Goal: Information Seeking & Learning: Understand process/instructions

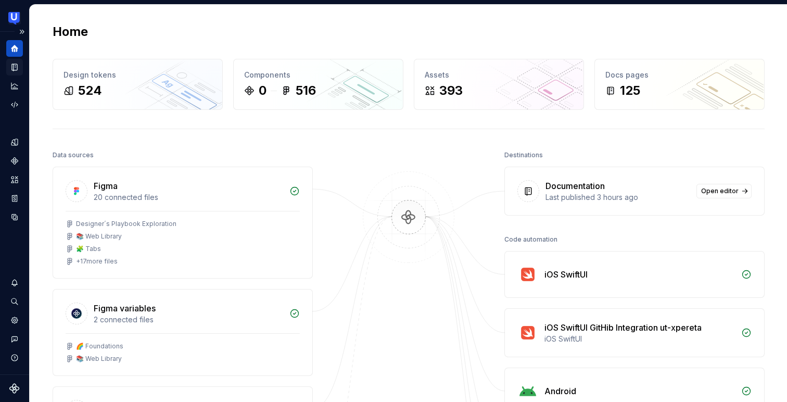
click at [12, 69] on icon "Documentation" at bounding box center [14, 66] width 9 height 9
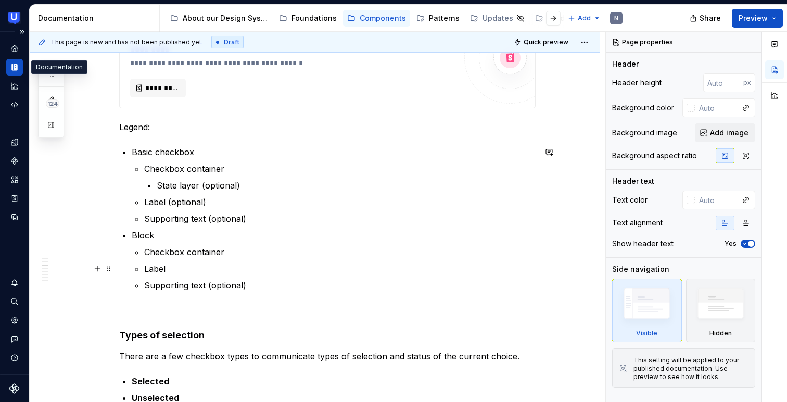
scroll to position [353, 0]
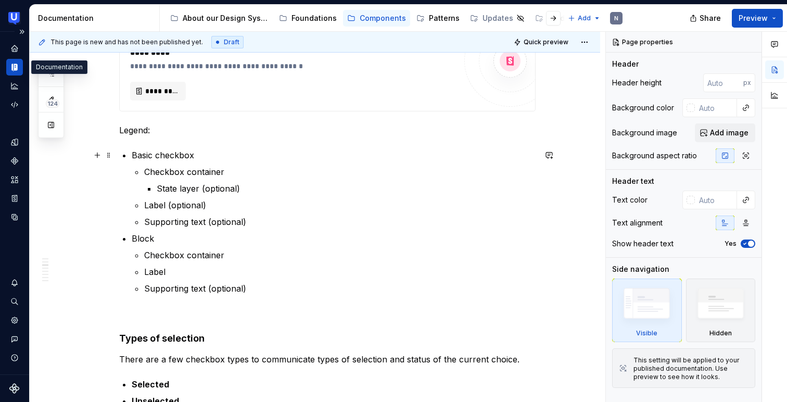
click at [259, 155] on p "Basic checkbox" at bounding box center [334, 155] width 404 height 12
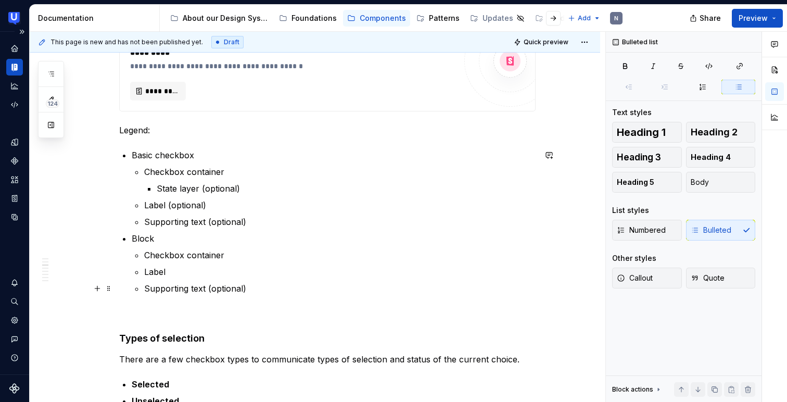
type textarea "*"
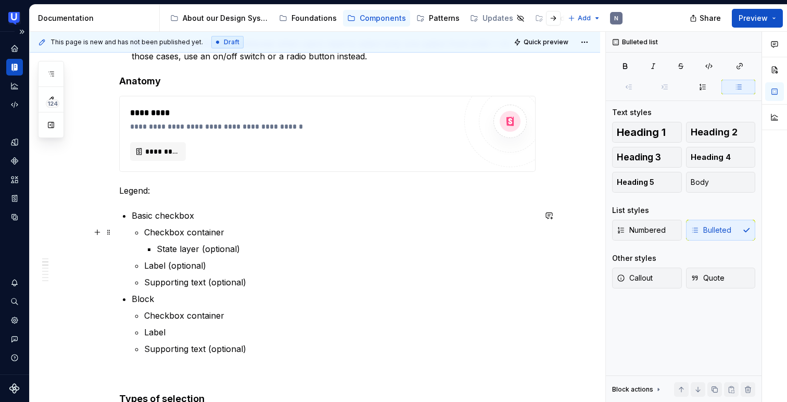
scroll to position [277, 0]
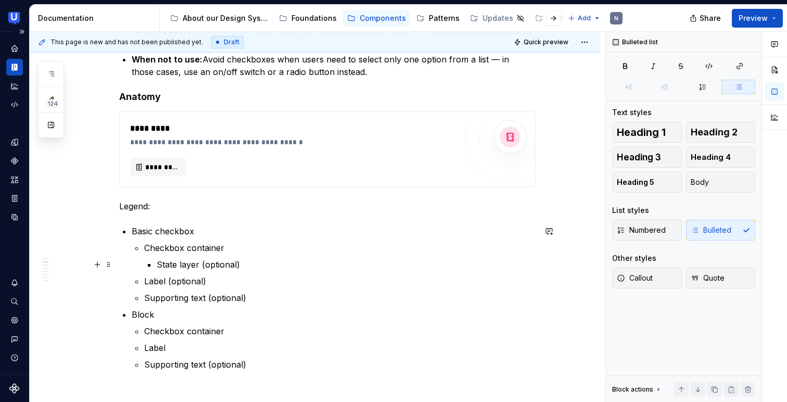
click at [246, 262] on p "State layer (optional)" at bounding box center [346, 264] width 379 height 12
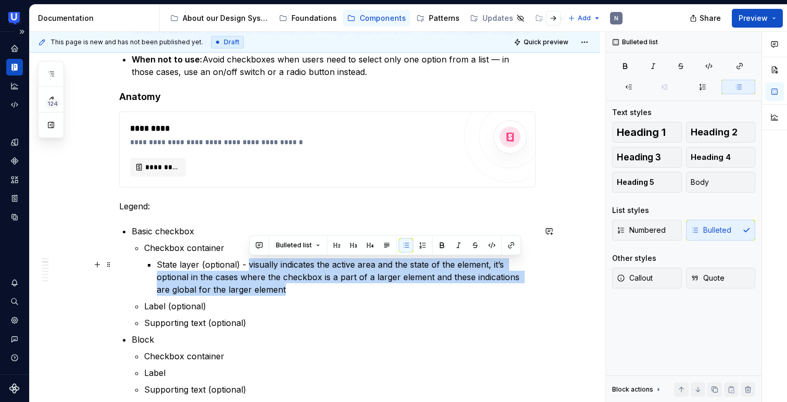
drag, startPoint x: 250, startPoint y: 261, endPoint x: 270, endPoint y: 286, distance: 31.9
click at [270, 286] on p "State layer (optional) - visually indicates the active area and the state of th…" at bounding box center [346, 276] width 379 height 37
copy p "visually indicates the active area and the state of the element, it’s optional …"
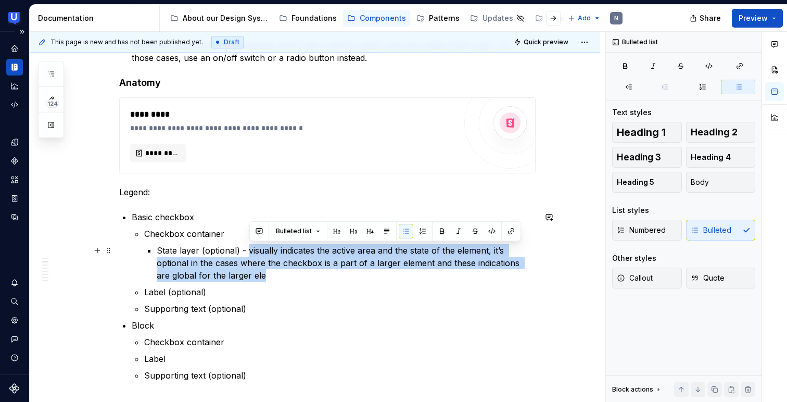
drag, startPoint x: 276, startPoint y: 271, endPoint x: 249, endPoint y: 252, distance: 32.9
click at [249, 252] on p "State layer (optional) - visually indicates the active area and the state of th…" at bounding box center [346, 262] width 379 height 37
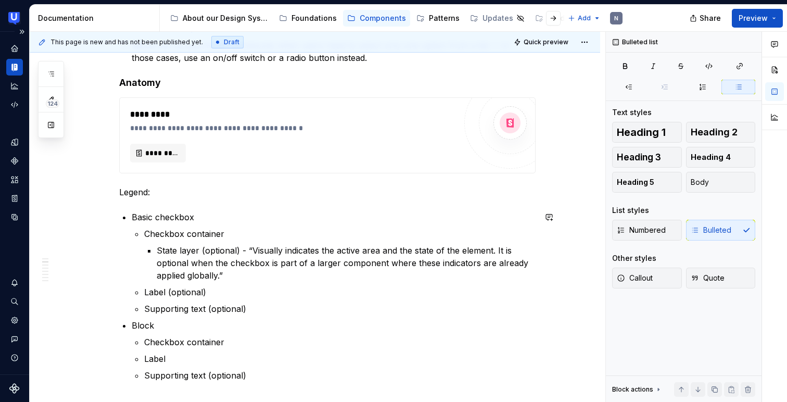
click at [249, 252] on p "State layer (optional) - “Visually indicates the active area and the state of t…" at bounding box center [346, 262] width 379 height 37
click at [251, 276] on p "State layer (optional) - Visually indicates the active area and the state of th…" at bounding box center [346, 262] width 379 height 37
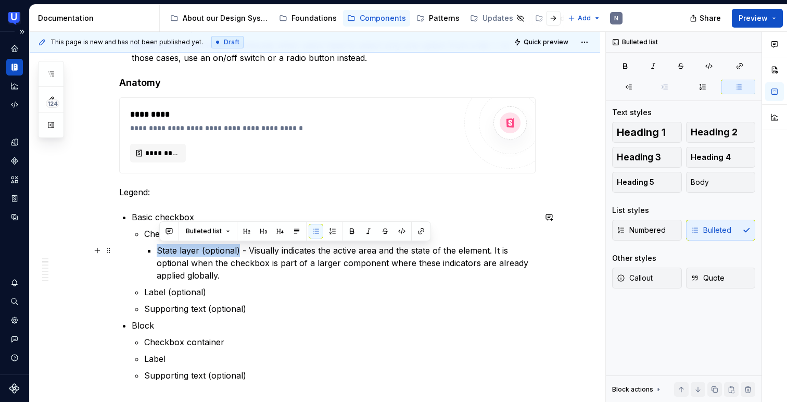
drag, startPoint x: 160, startPoint y: 247, endPoint x: 241, endPoint y: 251, distance: 81.3
click at [241, 251] on p "State layer (optional) - Visually indicates the active area and the state of th…" at bounding box center [346, 262] width 379 height 37
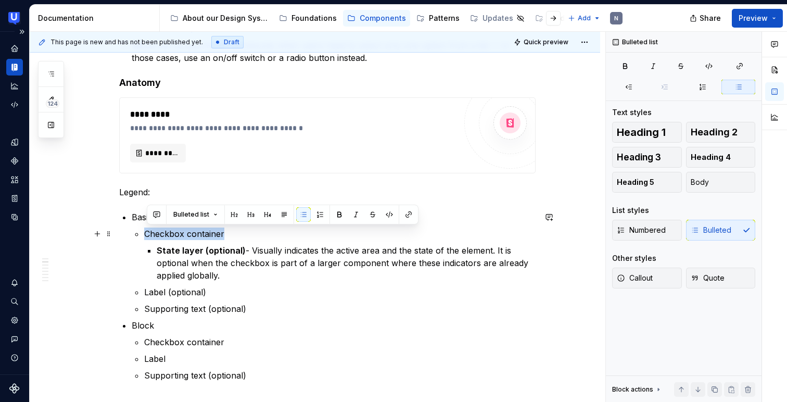
drag, startPoint x: 148, startPoint y: 233, endPoint x: 229, endPoint y: 237, distance: 80.8
click at [229, 237] on p "Checkbox container" at bounding box center [339, 233] width 391 height 12
click at [238, 234] on p "Checkbox container" at bounding box center [339, 233] width 391 height 12
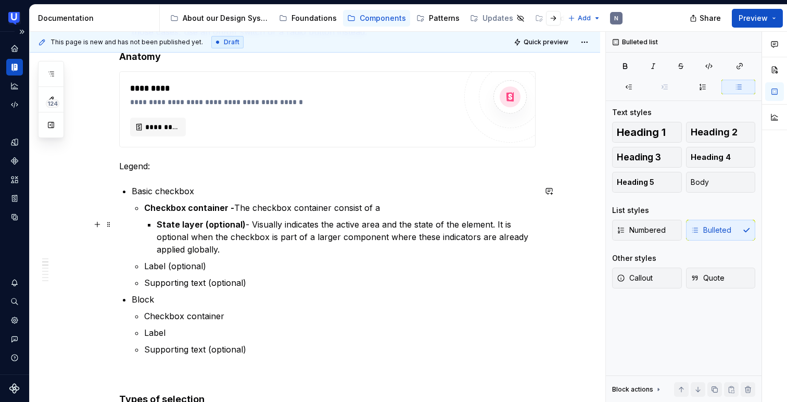
scroll to position [318, 0]
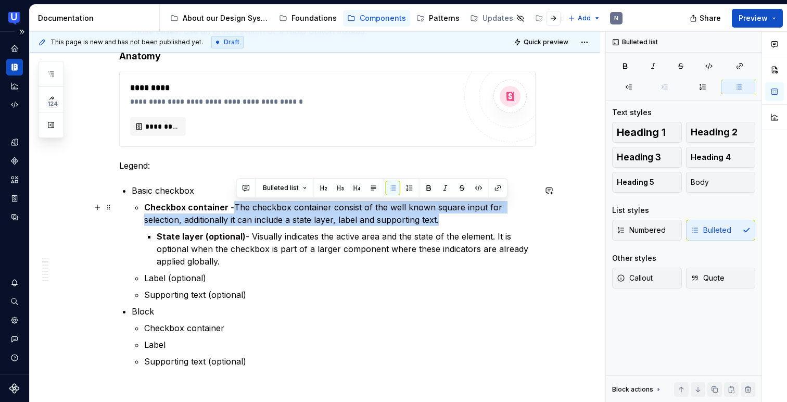
drag, startPoint x: 236, startPoint y: 205, endPoint x: 443, endPoint y: 215, distance: 206.9
click at [443, 215] on p "Checkbox container - The checkbox container consist of the well known square in…" at bounding box center [339, 213] width 391 height 25
copy p "The checkbox container consist of the well known square input for selection, ad…"
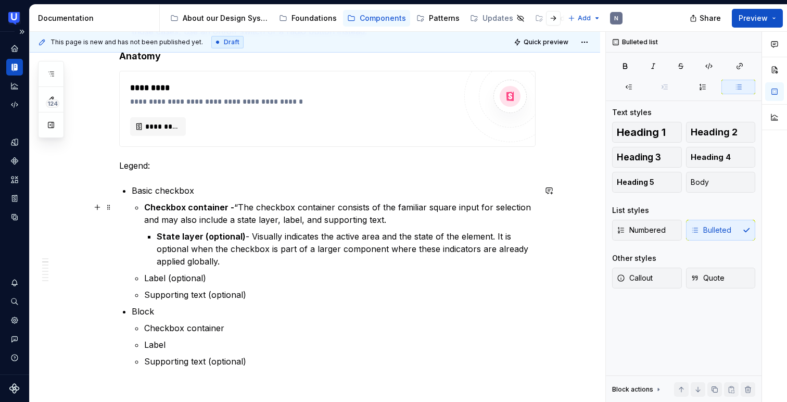
click at [240, 200] on li "Basic checkbox Checkbox container - “The checkbox container consists of the fam…" at bounding box center [334, 242] width 404 height 117
click at [239, 206] on p "Checkbox container - “The checkbox container consists of the familiar square in…" at bounding box center [339, 213] width 391 height 25
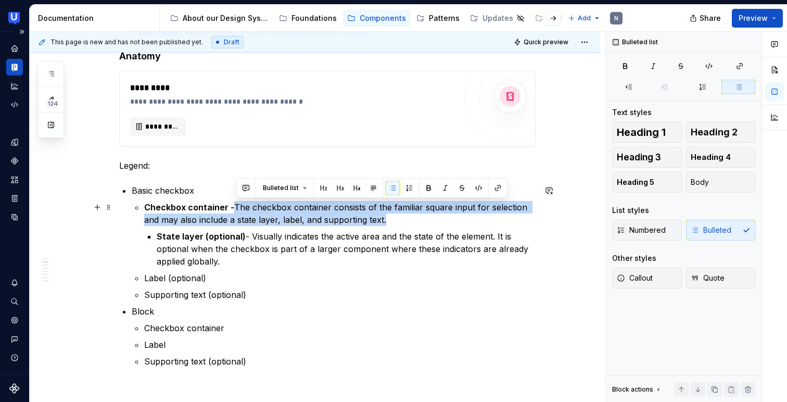
drag, startPoint x: 237, startPoint y: 207, endPoint x: 389, endPoint y: 218, distance: 151.8
click at [389, 218] on p "Checkbox container - The checkbox container consists of the familiar square inp…" at bounding box center [339, 213] width 391 height 25
copy p "The checkbox container consists of the familiar square input for selection and …"
click at [208, 188] on p "Basic checkbox" at bounding box center [334, 190] width 404 height 12
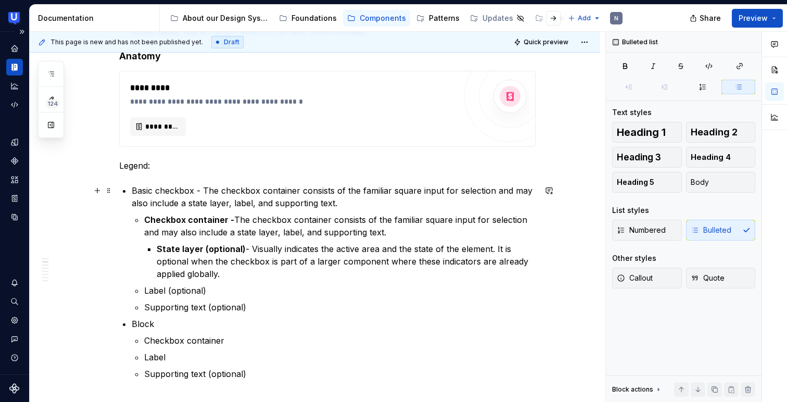
click at [263, 189] on p "Basic checkbox - The checkbox container consists of the familiar square input f…" at bounding box center [334, 196] width 404 height 25
click at [287, 190] on p "Basic checkbox - The basic checkbox container consists of the familiar square i…" at bounding box center [334, 196] width 404 height 25
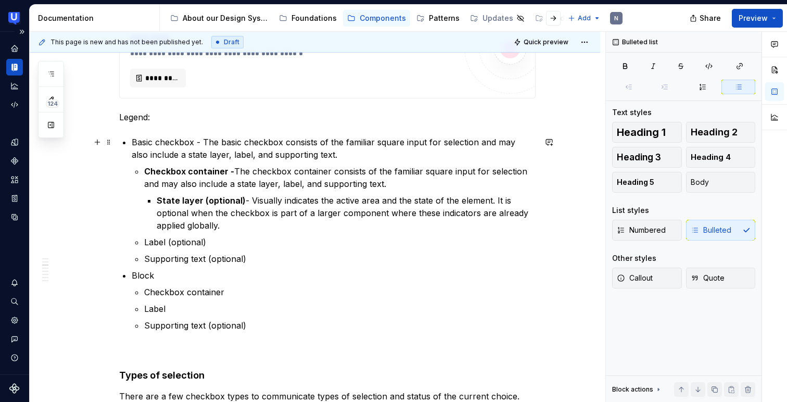
scroll to position [372, 0]
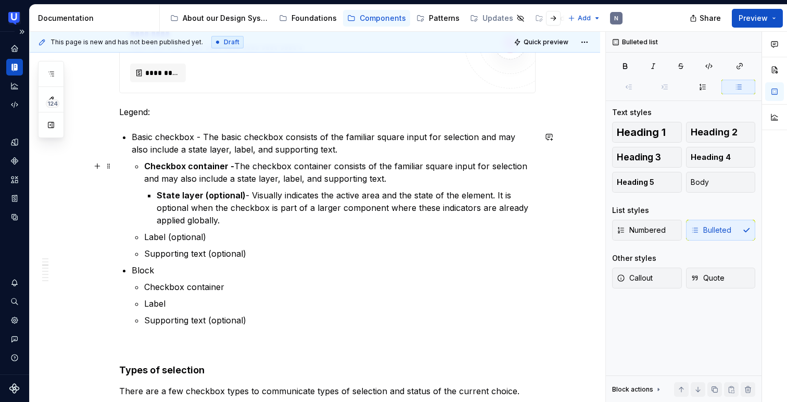
click at [247, 162] on p "Checkbox container - The checkbox container consists of the familiar square inp…" at bounding box center [339, 172] width 391 height 25
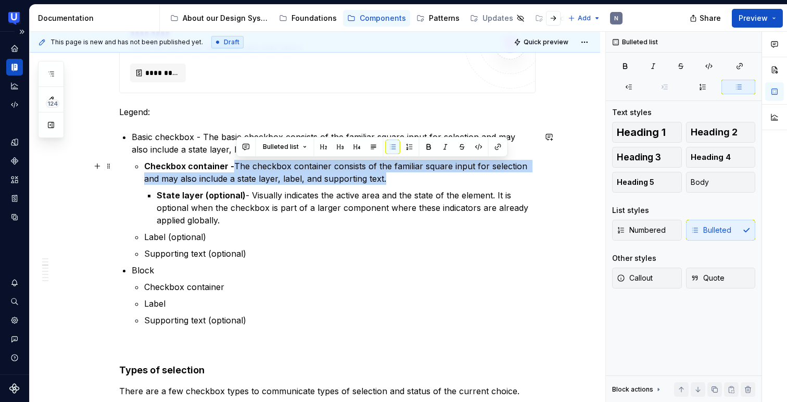
drag, startPoint x: 237, startPoint y: 163, endPoint x: 389, endPoint y: 181, distance: 152.9
click at [389, 181] on p "Checkbox container - The checkbox container consists of the familiar square inp…" at bounding box center [339, 172] width 391 height 25
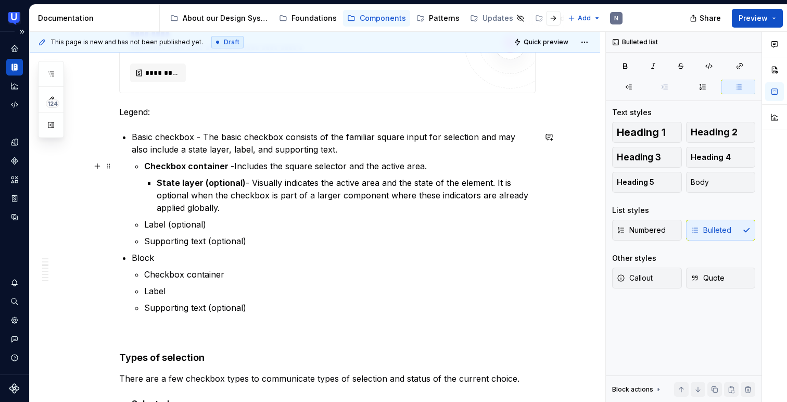
click at [299, 165] on p "Checkbox container - Includes the square selector and the active area." at bounding box center [339, 166] width 391 height 12
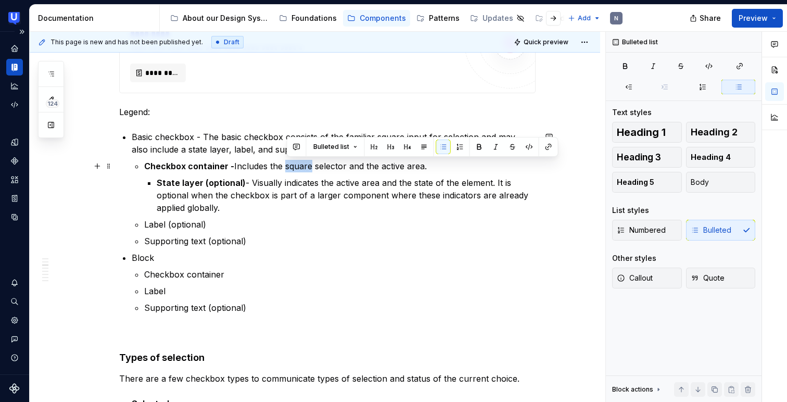
click at [299, 165] on p "Checkbox container - Includes the square selector and the active area." at bounding box center [339, 166] width 391 height 12
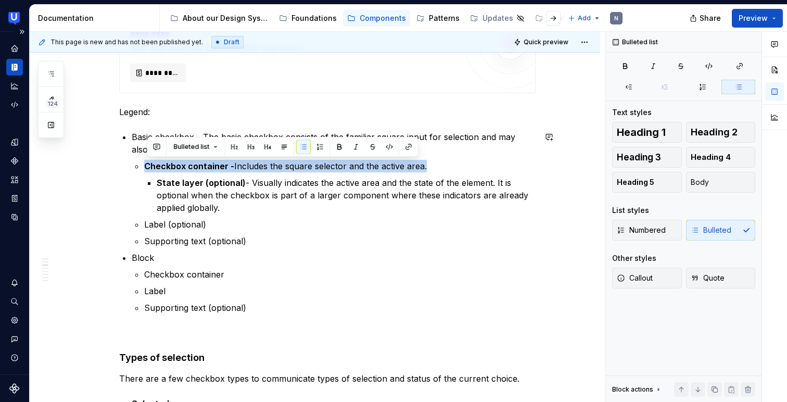
copy p "Checkbox container - Includes the square selector and the active area."
click at [249, 163] on p "Checkbox container - Includes the square selector and the active area." at bounding box center [339, 166] width 391 height 12
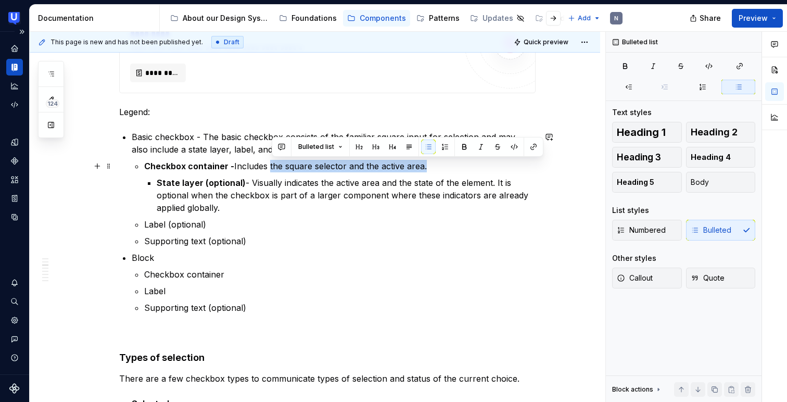
drag, startPoint x: 271, startPoint y: 164, endPoint x: 434, endPoint y: 162, distance: 162.9
click at [434, 162] on p "Checkbox container - Includes the square selector and the active area." at bounding box center [339, 166] width 391 height 12
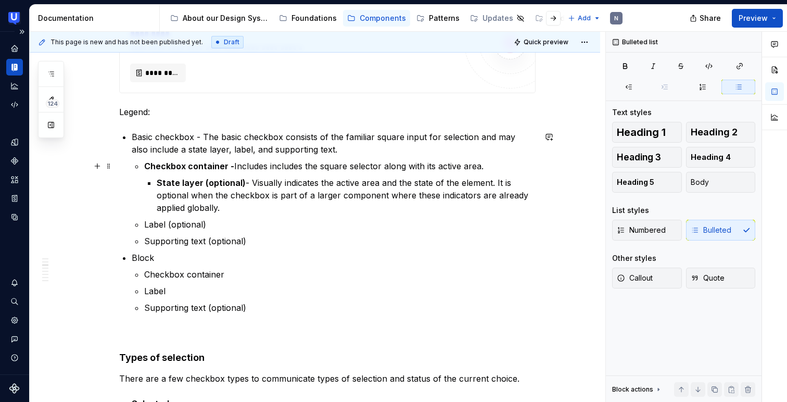
click at [302, 164] on p "Checkbox container - Includes includes the square selector along with its activ…" at bounding box center [339, 166] width 391 height 12
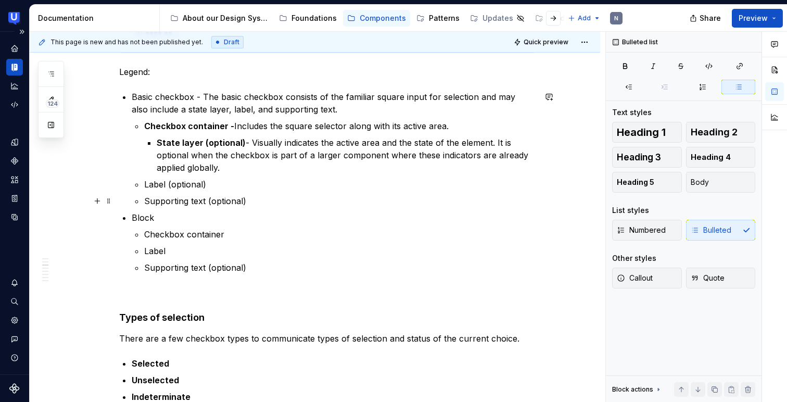
scroll to position [428, 0]
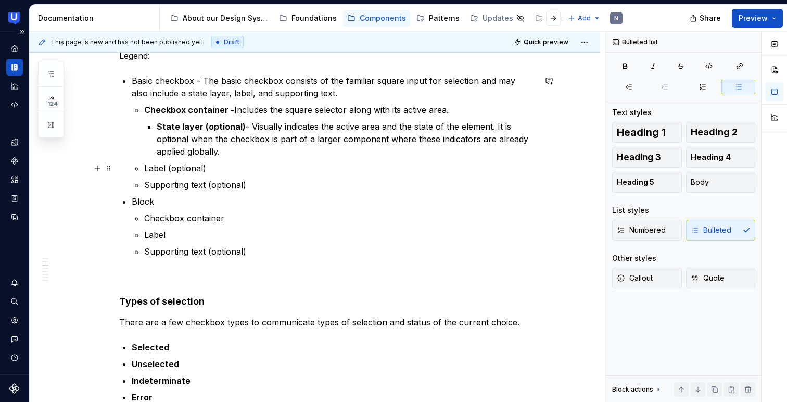
click at [225, 172] on p "Label (optional)" at bounding box center [339, 168] width 391 height 12
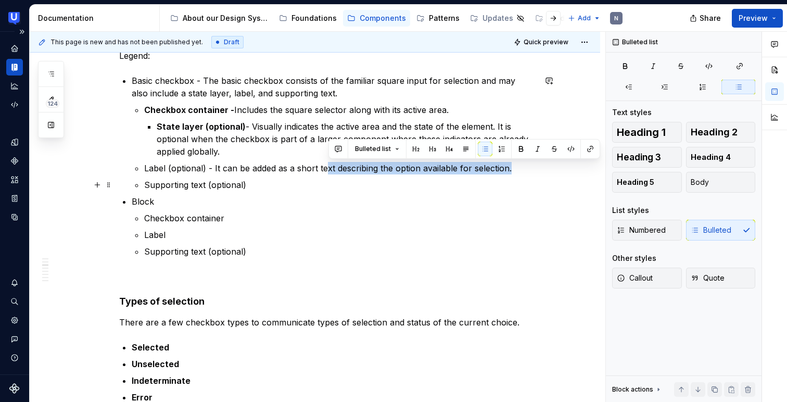
click at [252, 183] on p "Supporting text (optional)" at bounding box center [339, 184] width 391 height 12
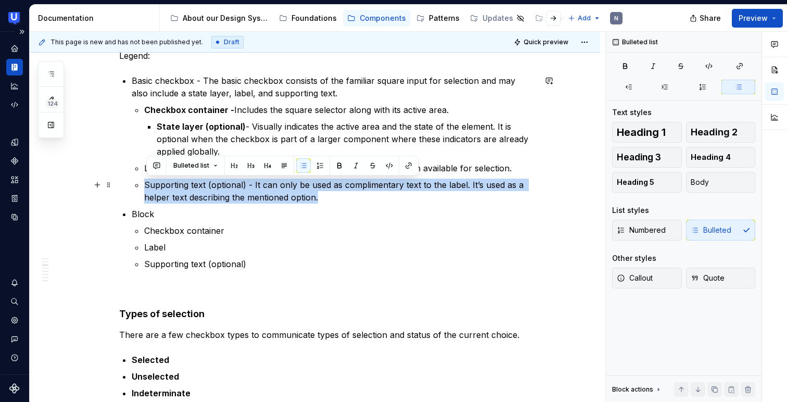
drag, startPoint x: 334, startPoint y: 199, endPoint x: 173, endPoint y: 175, distance: 162.6
click at [173, 175] on ul "Checkbox container - Includes the square selector along with its active area. S…" at bounding box center [339, 154] width 391 height 100
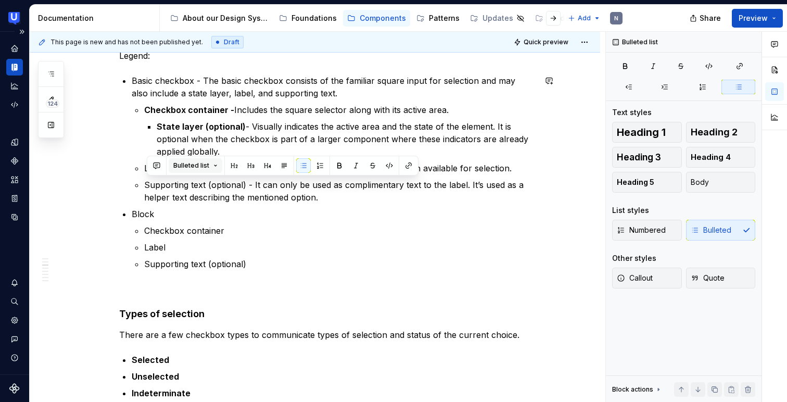
drag, startPoint x: 173, startPoint y: 175, endPoint x: 172, endPoint y: 169, distance: 6.3
click at [172, 169] on div "Bulleted list" at bounding box center [283, 166] width 272 height 20
click at [316, 210] on p "Block" at bounding box center [334, 214] width 404 height 12
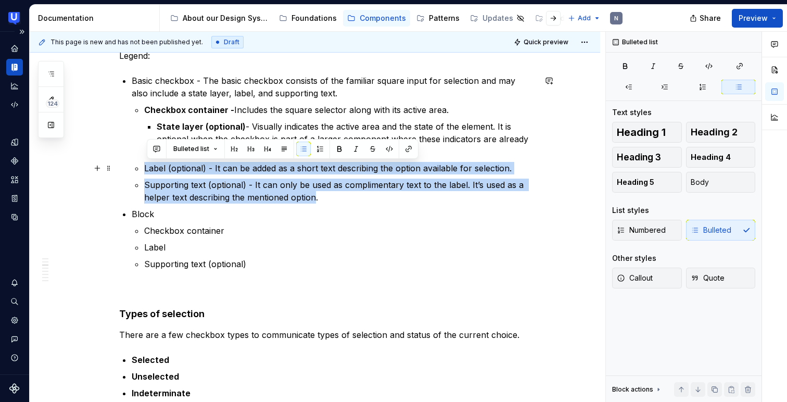
drag, startPoint x: 318, startPoint y: 201, endPoint x: 138, endPoint y: 163, distance: 184.1
click at [138, 163] on li "Basic checkbox - The basic checkbox consists of the familiar square input for s…" at bounding box center [334, 138] width 404 height 129
copy ul "Label (optional) - It can be added as a short text describing the option availa…"
click at [437, 200] on p "Supporting text (optional) - It can only be used as complimentary text to the l…" at bounding box center [339, 190] width 391 height 25
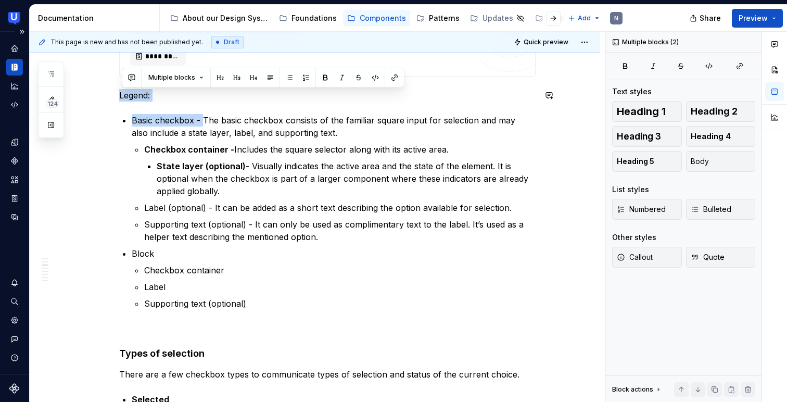
scroll to position [387, 0]
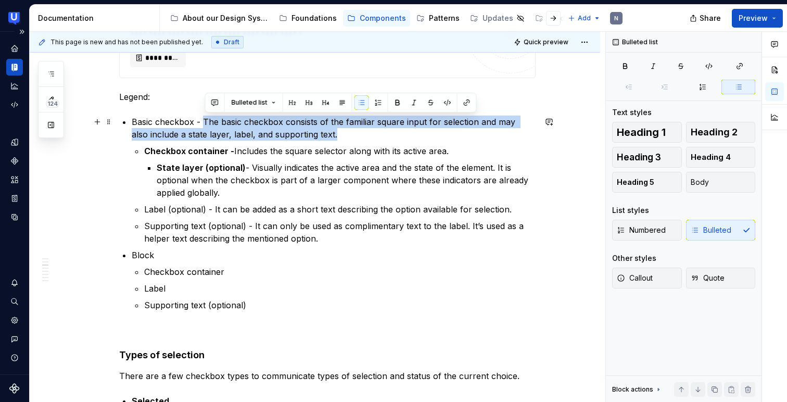
drag, startPoint x: 205, startPoint y: 76, endPoint x: 322, endPoint y: 139, distance: 133.4
click at [322, 139] on p "Basic checkbox - The basic checkbox consists of the familiar square input for s…" at bounding box center [334, 128] width 404 height 25
copy p "The basic checkbox consists of the familiar square input for selection and may …"
click at [199, 257] on p "Block" at bounding box center [334, 255] width 404 height 12
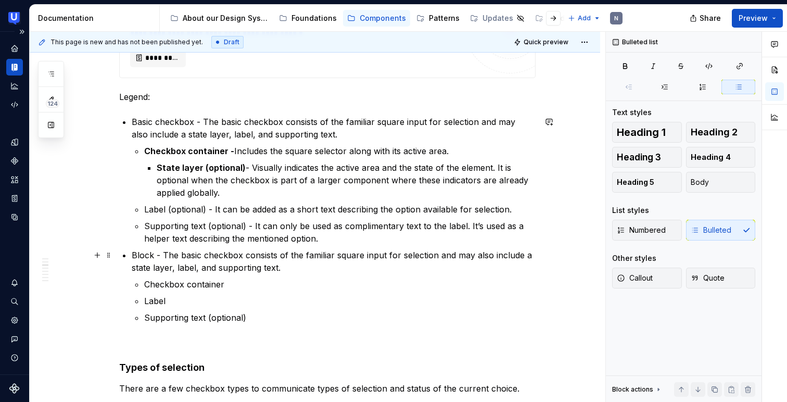
click at [183, 253] on p "Block - The basic checkbox consists of the familiar square input for selection …" at bounding box center [334, 261] width 404 height 25
click at [400, 255] on p "Block - The block consists of the familiar square input for selection and may a…" at bounding box center [334, 261] width 404 height 25
click at [513, 122] on p "Basic checkbox - The basic checkbox consists of the familiar square input for s…" at bounding box center [334, 128] width 404 height 25
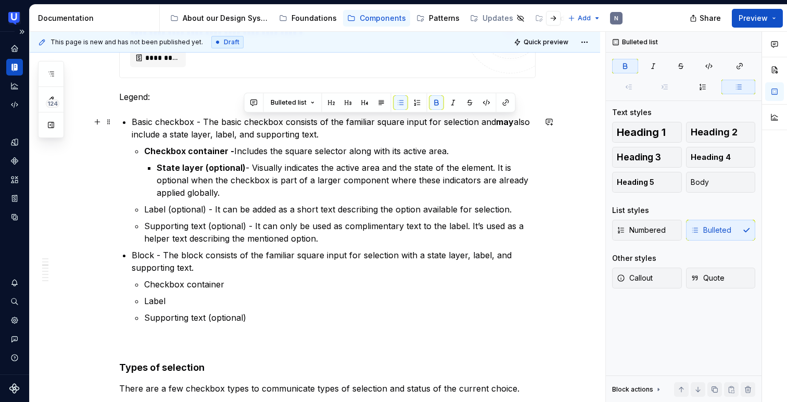
click at [196, 122] on p "Basic checkbox - The basic checkbox consists of the familiar square input for s…" at bounding box center [334, 128] width 404 height 25
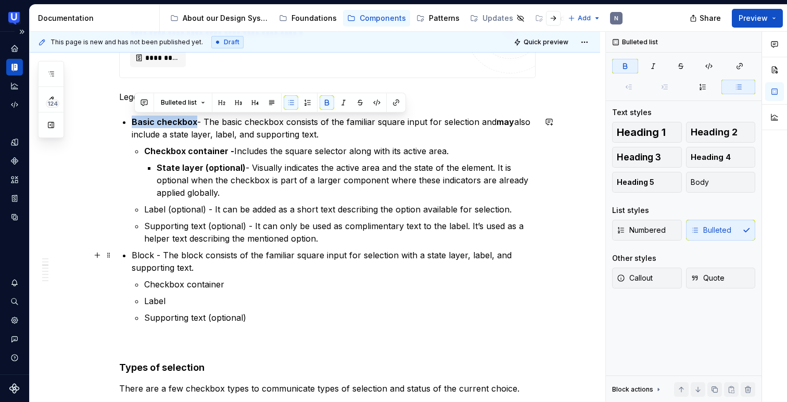
click at [162, 268] on p "Block - The block consists of the familiar square input for selection with a st…" at bounding box center [334, 261] width 404 height 25
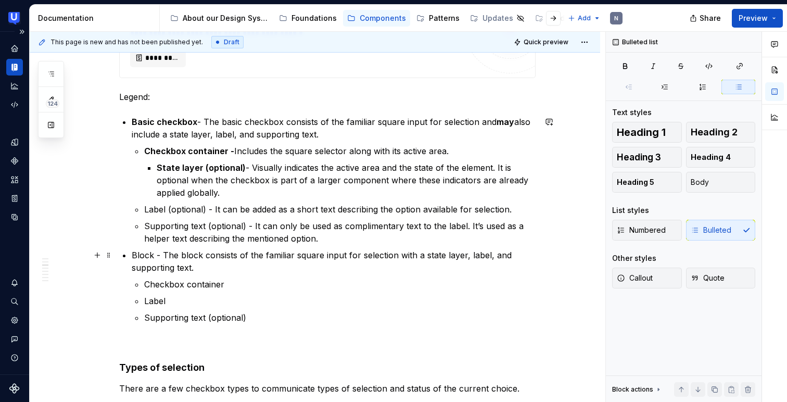
click at [135, 264] on p "Block - The block consists of the familiar square input for selection with a st…" at bounding box center [334, 261] width 404 height 25
click at [512, 254] on p "Block - The block consists of the familiar square input for selection with a st…" at bounding box center [334, 261] width 404 height 25
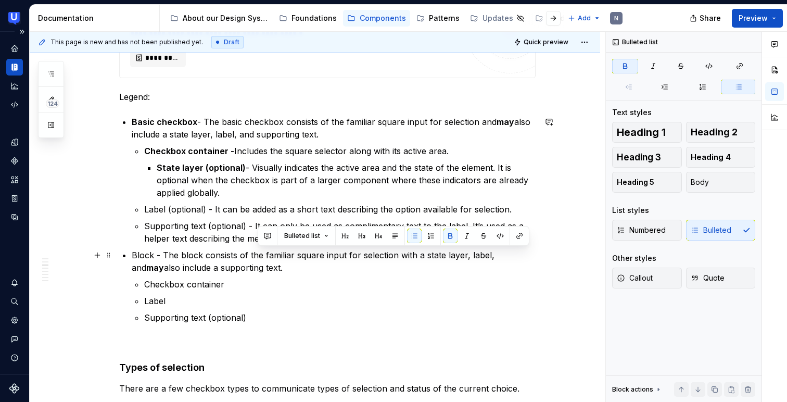
click at [260, 277] on li "Block - The block consists of the familiar square input for selection with a st…" at bounding box center [334, 286] width 404 height 75
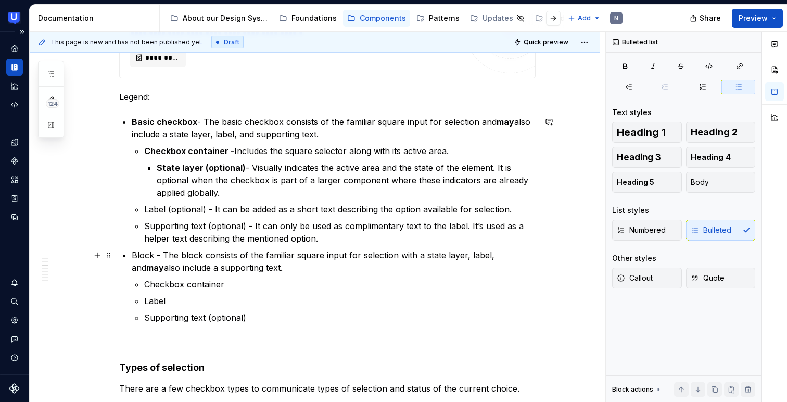
click at [489, 255] on p "Block - The block consists of the familiar square input for selection with a st…" at bounding box center [334, 261] width 404 height 25
click at [173, 256] on p "Block - The block consists of the familiar square input for selection with a st…" at bounding box center [334, 261] width 404 height 25
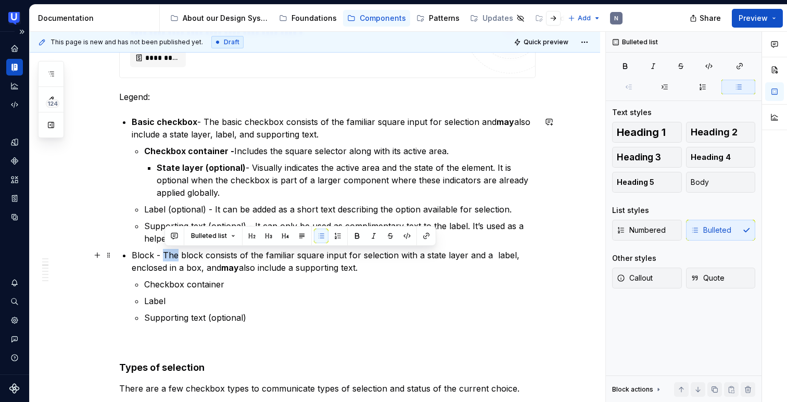
click at [173, 256] on p "Block - The block consists of the familiar square input for selection with a st…" at bounding box center [334, 261] width 404 height 25
copy p "Block - The block consists of the familiar square input for selection with a st…"
click at [223, 256] on p "Block - The block consists of the familiar square input for selection with a st…" at bounding box center [334, 261] width 404 height 25
drag, startPoint x: 208, startPoint y: 253, endPoint x: 366, endPoint y: 264, distance: 158.6
click at [366, 264] on p "Block - The block consists of the familiar square input for selection with a st…" at bounding box center [334, 261] width 404 height 25
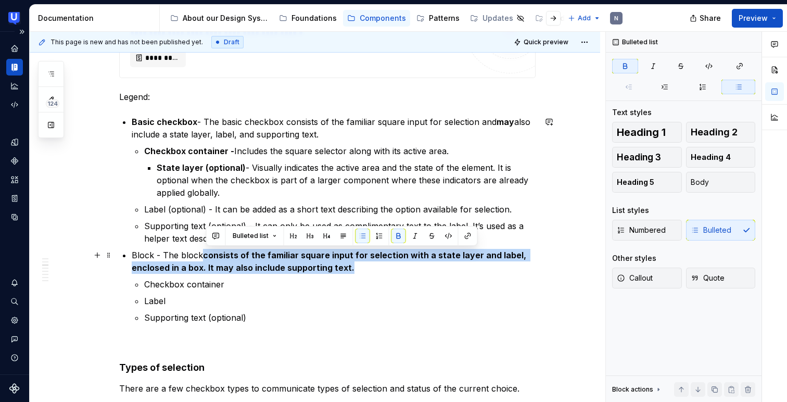
drag, startPoint x: 206, startPoint y: 253, endPoint x: 353, endPoint y: 263, distance: 147.1
click at [353, 263] on p "Block - The block consists of the familiar square input for selection with a st…" at bounding box center [334, 261] width 404 height 25
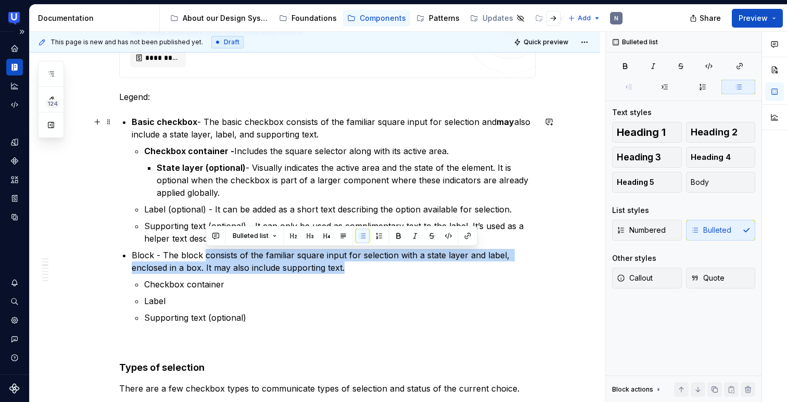
click at [514, 121] on strong "may" at bounding box center [505, 122] width 18 height 10
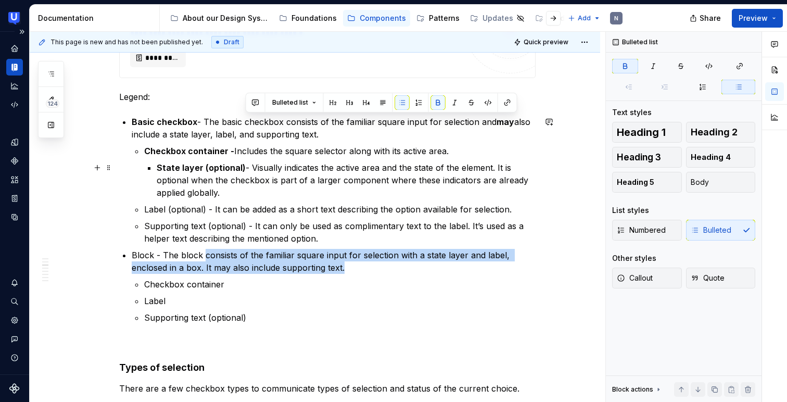
scroll to position [396, 0]
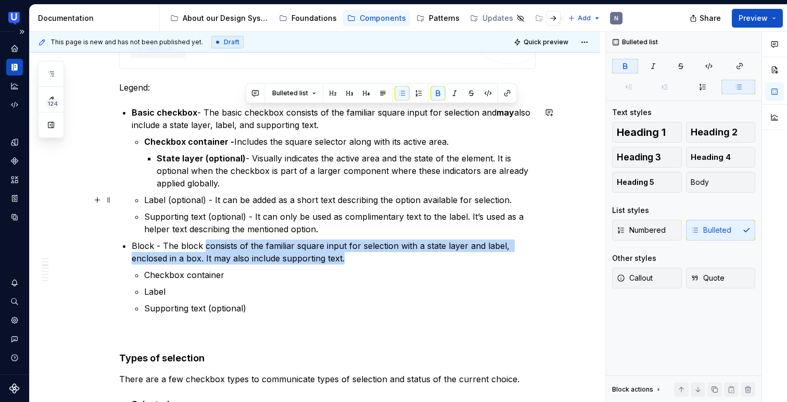
click at [178, 203] on p "Label (optional) - It can be added as a short text describing the option availa…" at bounding box center [339, 200] width 391 height 12
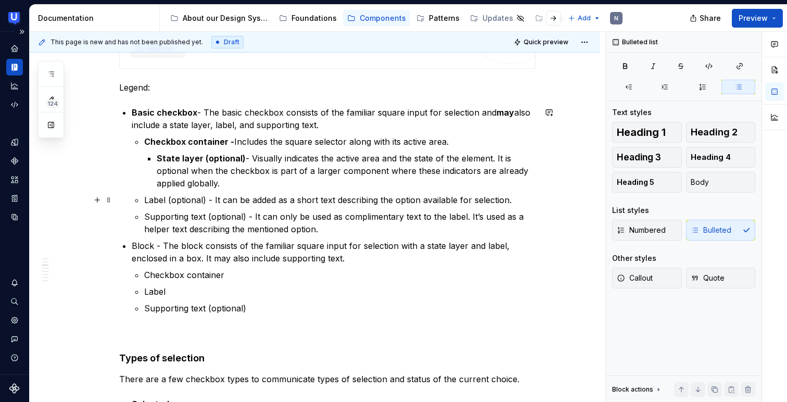
click at [178, 203] on p "Label (optional) - It can be added as a short text describing the option availa…" at bounding box center [339, 200] width 391 height 12
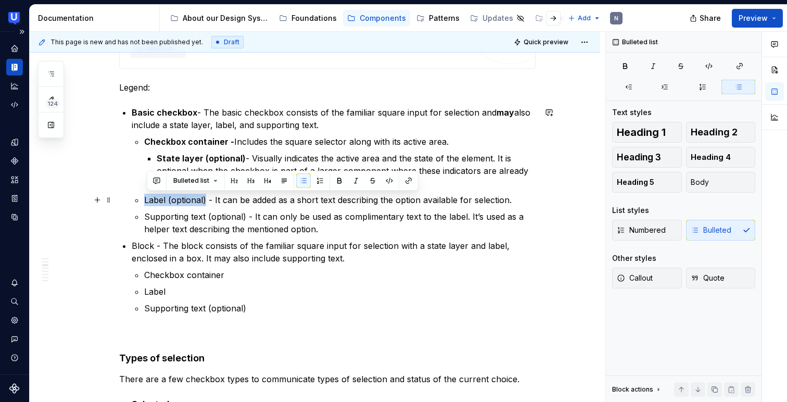
drag, startPoint x: 207, startPoint y: 199, endPoint x: 147, endPoint y: 195, distance: 60.0
click at [147, 195] on p "Label (optional) - It can be added as a short text describing the option availa…" at bounding box center [339, 200] width 391 height 12
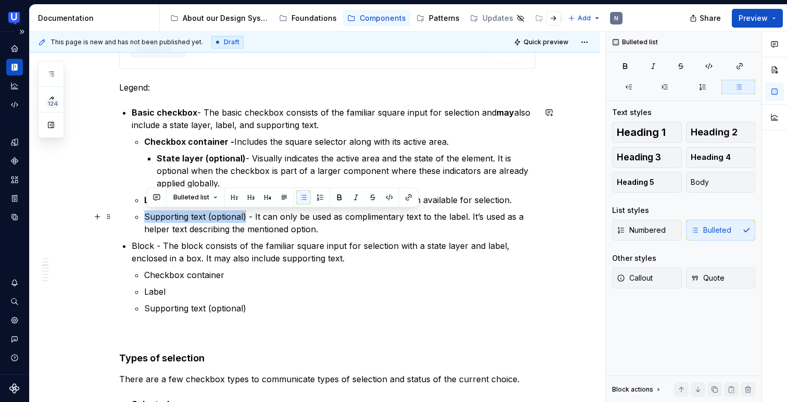
drag, startPoint x: 147, startPoint y: 216, endPoint x: 247, endPoint y: 221, distance: 99.5
click at [247, 221] on p "Supporting text (optional) - It can only be used as complimentary text to the l…" at bounding box center [339, 222] width 391 height 25
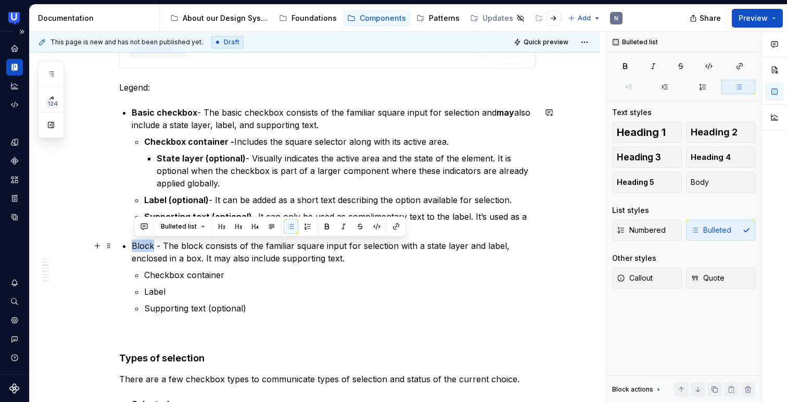
drag, startPoint x: 156, startPoint y: 247, endPoint x: 134, endPoint y: 244, distance: 22.0
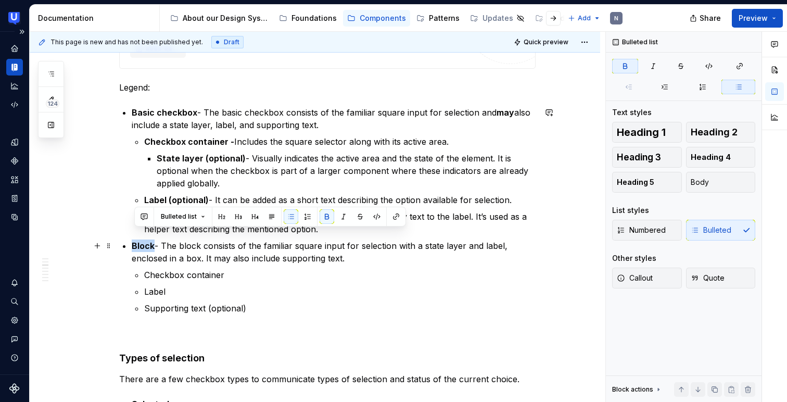
scroll to position [410, 0]
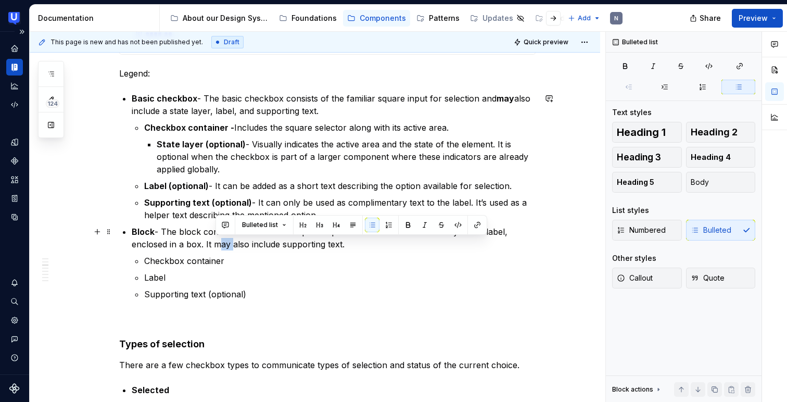
drag, startPoint x: 216, startPoint y: 245, endPoint x: 232, endPoint y: 244, distance: 15.7
click at [232, 244] on p "Block - The block consists of the familiar square input for selection with a st…" at bounding box center [334, 237] width 404 height 25
click at [373, 262] on p "Checkbox container" at bounding box center [339, 260] width 391 height 12
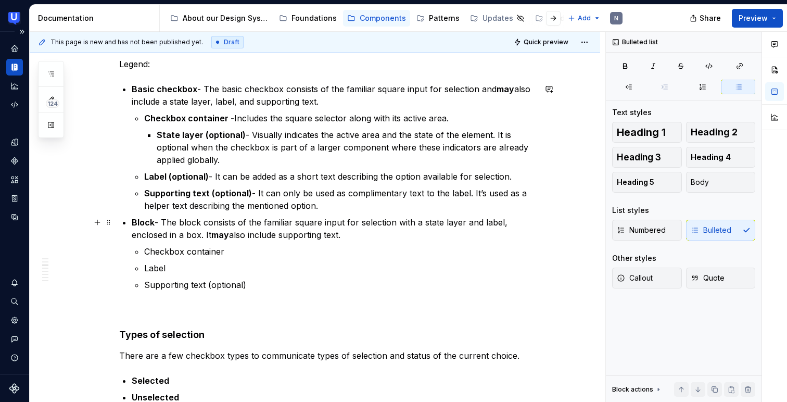
scroll to position [425, 0]
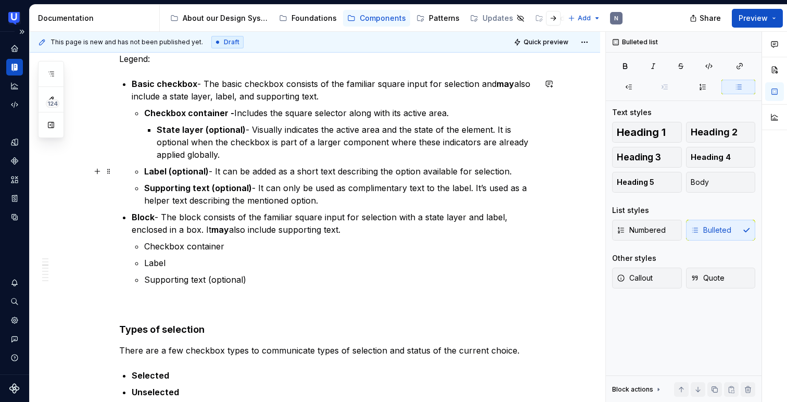
click at [226, 167] on p "Label (optional) - It can be added as a short text describing the option availa…" at bounding box center [339, 171] width 391 height 12
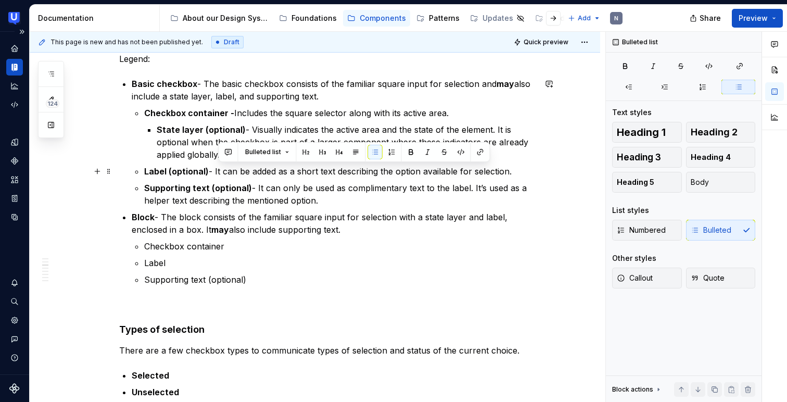
drag, startPoint x: 219, startPoint y: 169, endPoint x: 520, endPoint y: 176, distance: 301.4
click at [520, 176] on p "Label (optional) - It can be added as a short text describing the option availa…" at bounding box center [339, 171] width 391 height 12
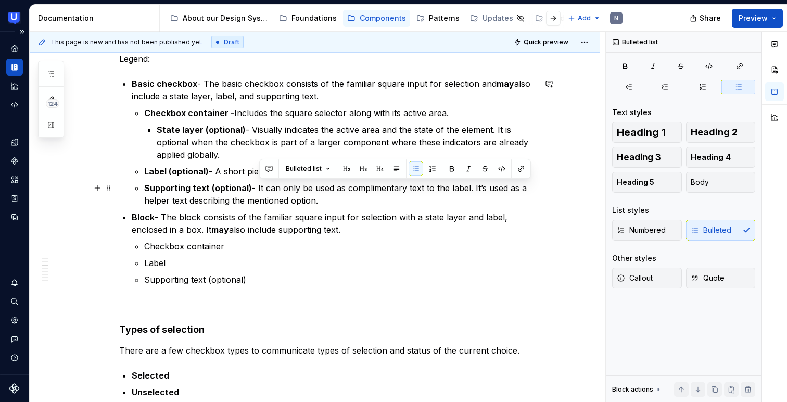
drag, startPoint x: 260, startPoint y: 183, endPoint x: 322, endPoint y: 196, distance: 63.3
click at [322, 196] on p "Supporting text (optional) - It can only be used as complimentary text to the l…" at bounding box center [339, 194] width 391 height 25
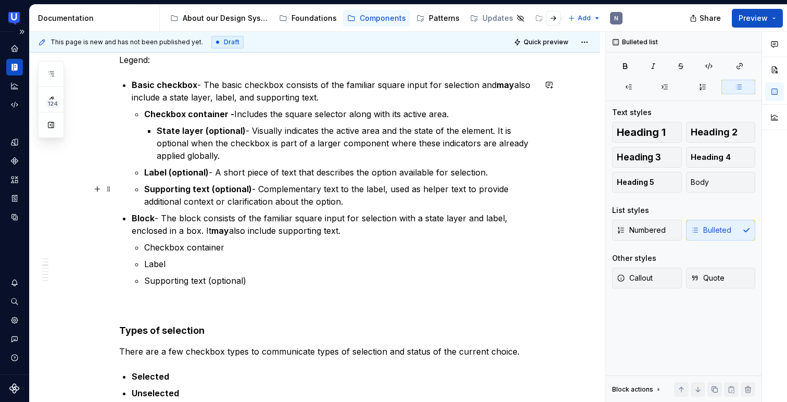
scroll to position [418, 0]
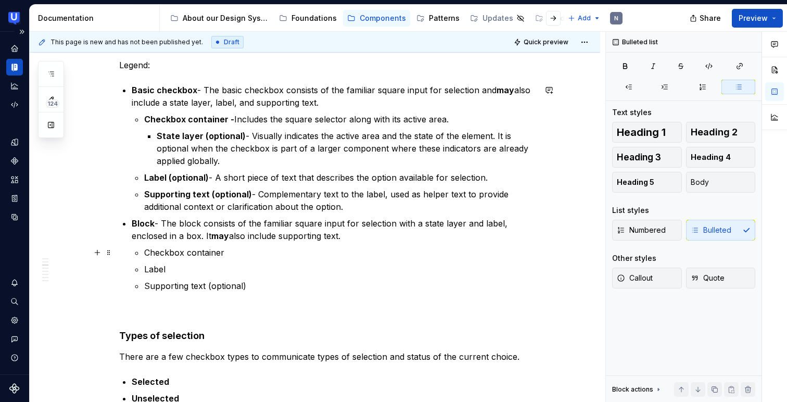
click at [194, 252] on p "Checkbox container" at bounding box center [339, 252] width 391 height 12
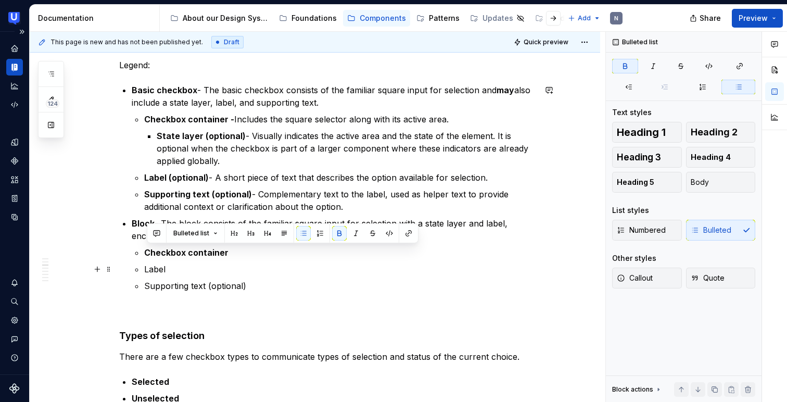
click at [162, 271] on p "Label" at bounding box center [339, 269] width 391 height 12
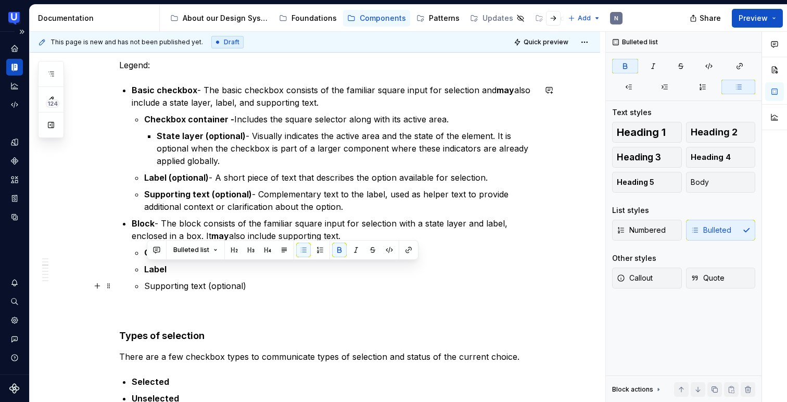
click at [185, 284] on p "Supporting text (optional)" at bounding box center [339, 285] width 391 height 12
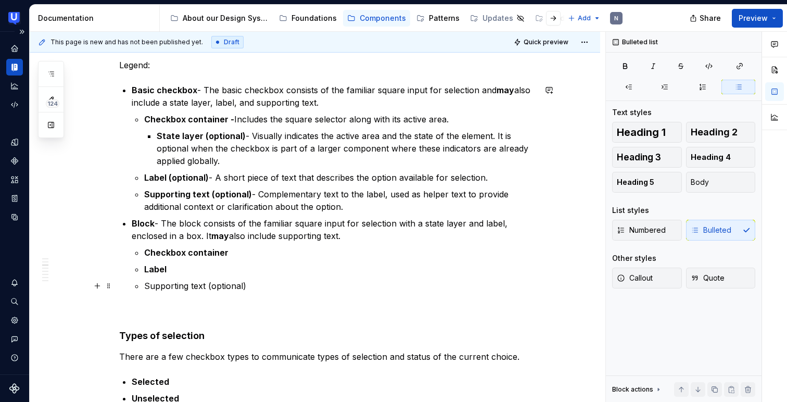
click at [185, 284] on p "Supporting text (optional)" at bounding box center [339, 285] width 391 height 12
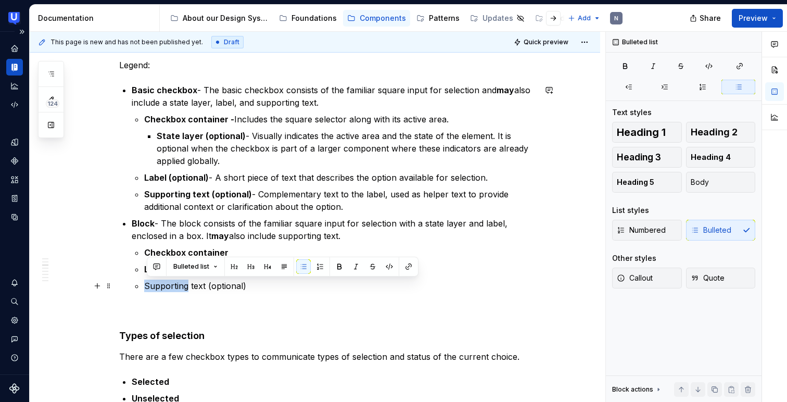
click at [185, 284] on p "Supporting text (optional)" at bounding box center [339, 285] width 391 height 12
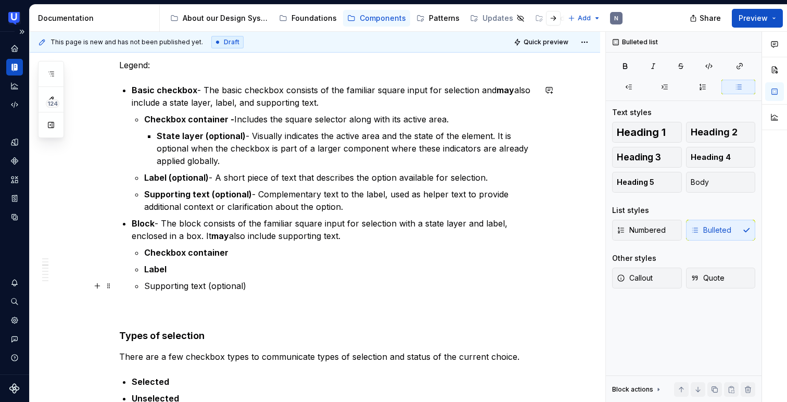
click at [185, 284] on p "Supporting text (optional)" at bounding box center [339, 285] width 391 height 12
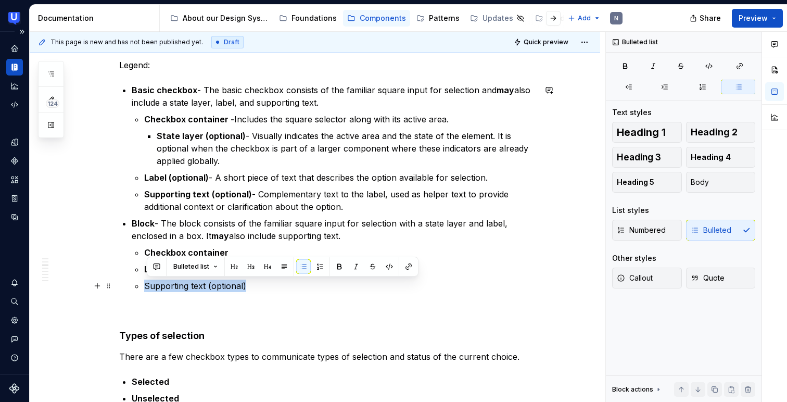
click at [185, 284] on p "Supporting text (optional)" at bounding box center [339, 285] width 391 height 12
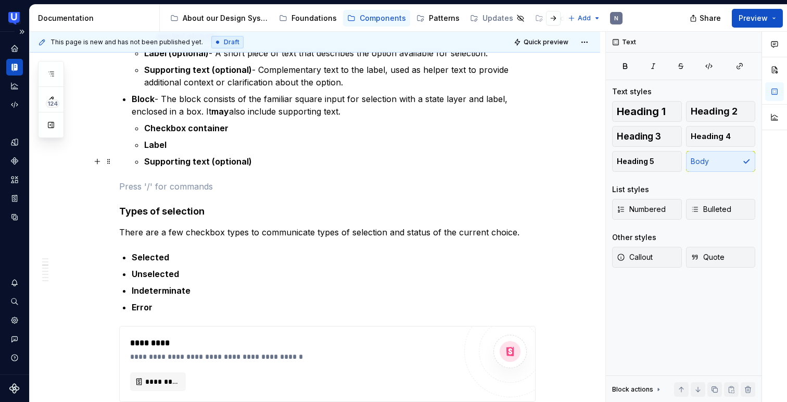
scroll to position [551, 0]
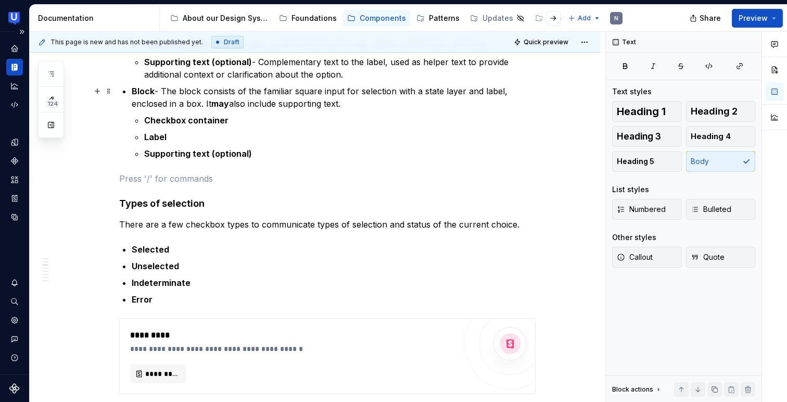
click at [359, 105] on p "Block - The block consists of the familiar square input for selection with a st…" at bounding box center [334, 97] width 404 height 25
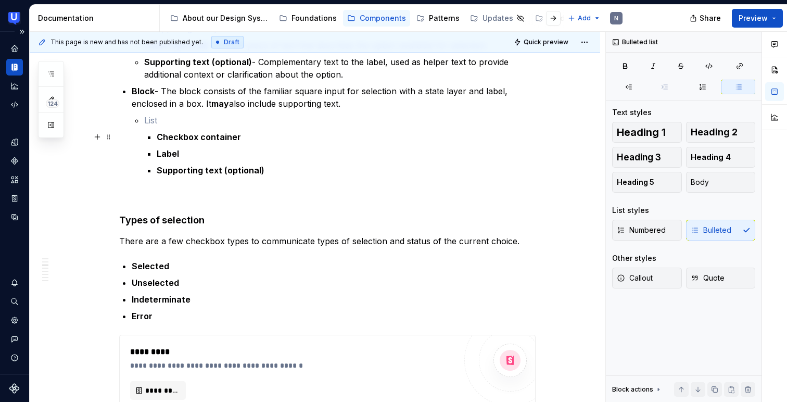
click at [149, 134] on li "Checkbox container Label Supporting text (optional)" at bounding box center [339, 145] width 391 height 62
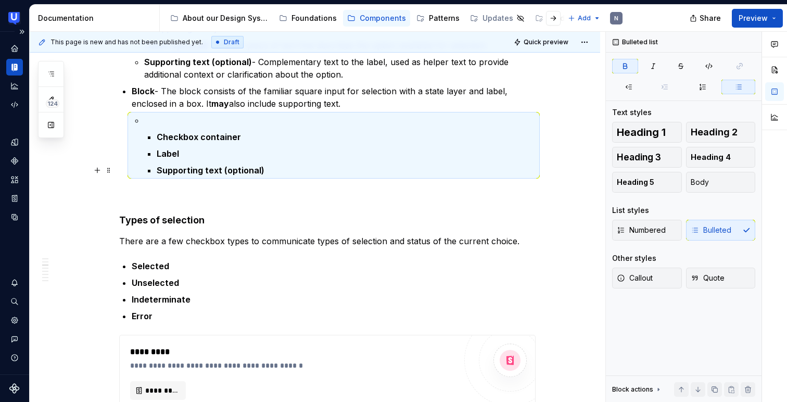
click at [201, 162] on ul "Checkbox container Label Supporting text (optional)" at bounding box center [346, 154] width 379 height 46
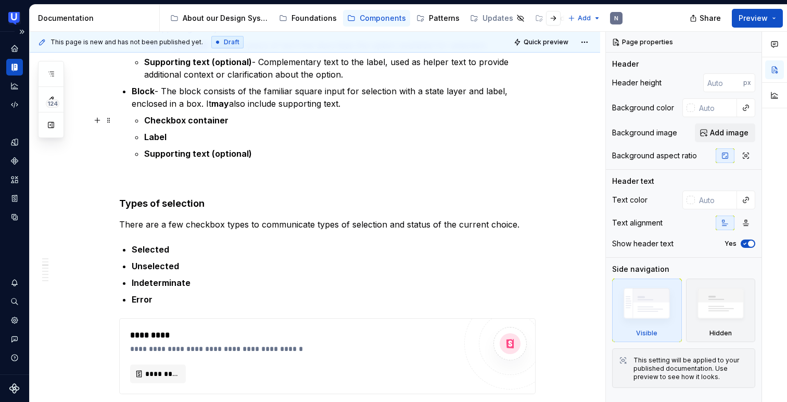
click at [242, 117] on p "Checkbox container" at bounding box center [339, 120] width 391 height 12
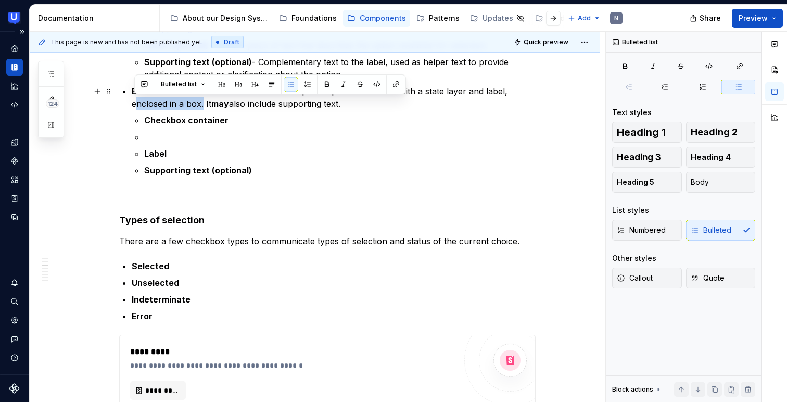
drag, startPoint x: 134, startPoint y: 103, endPoint x: 202, endPoint y: 106, distance: 68.2
click at [202, 106] on p "Block - The block consists of the familiar square input for selection with a st…" at bounding box center [334, 97] width 404 height 25
click at [190, 136] on p at bounding box center [339, 137] width 391 height 12
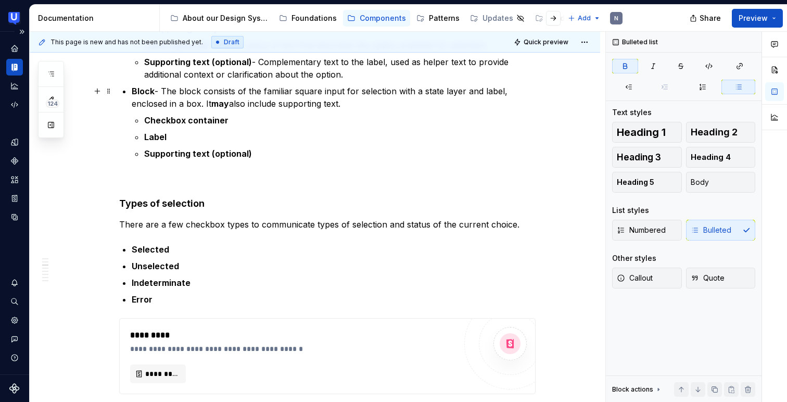
click at [200, 101] on p "Block - The block consists of the familiar square input for selection with a st…" at bounding box center [334, 97] width 404 height 25
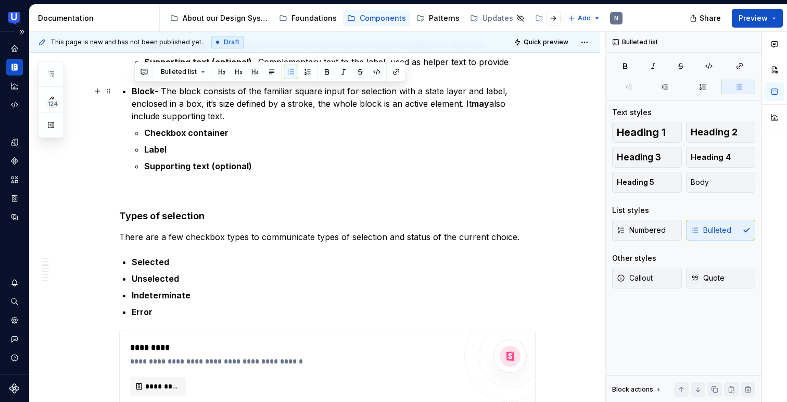
drag, startPoint x: 134, startPoint y: 90, endPoint x: 229, endPoint y: 117, distance: 99.1
copy p "Block - The block consists of the familiar square input for selection with a st…"
click at [177, 109] on p "Block - The block consists of the familiar square input for selection with a st…" at bounding box center [334, 103] width 404 height 37
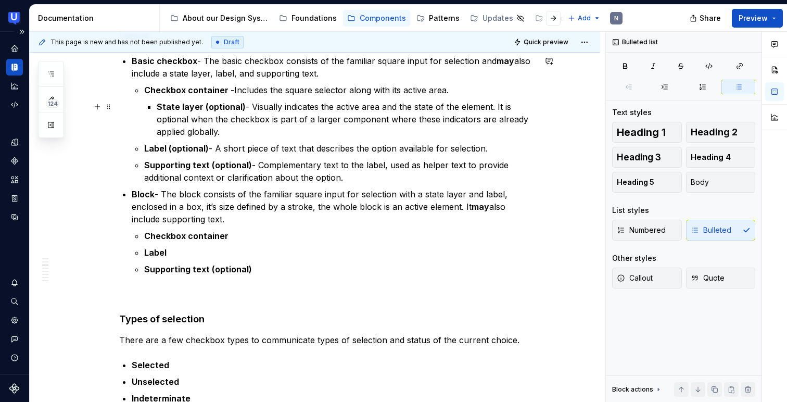
scroll to position [493, 0]
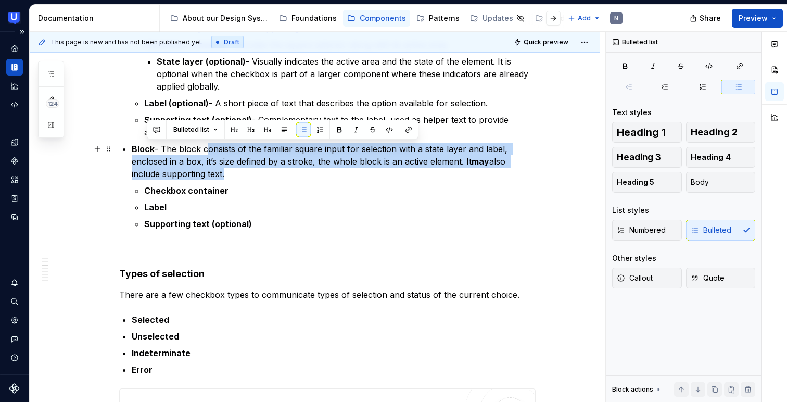
drag, startPoint x: 207, startPoint y: 145, endPoint x: 239, endPoint y: 182, distance: 48.7
click at [239, 182] on li "Block - The block consists of the familiar square input for selection with a st…" at bounding box center [334, 186] width 404 height 87
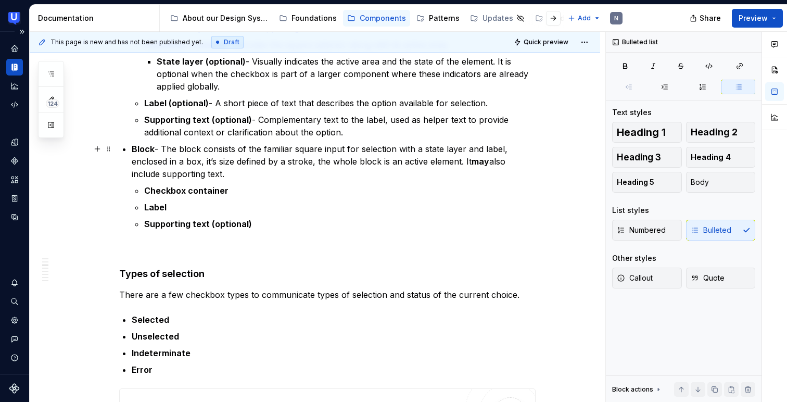
click at [210, 149] on p "Block - The block consists of the familiar square input for selection with a st…" at bounding box center [334, 161] width 404 height 37
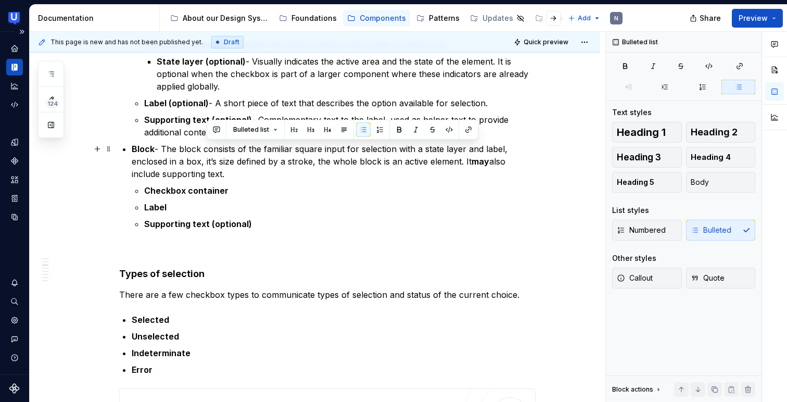
drag, startPoint x: 207, startPoint y: 149, endPoint x: 232, endPoint y: 176, distance: 36.4
click at [232, 176] on p "Block - The block consists of the familiar square input for selection with a st…" at bounding box center [334, 161] width 404 height 37
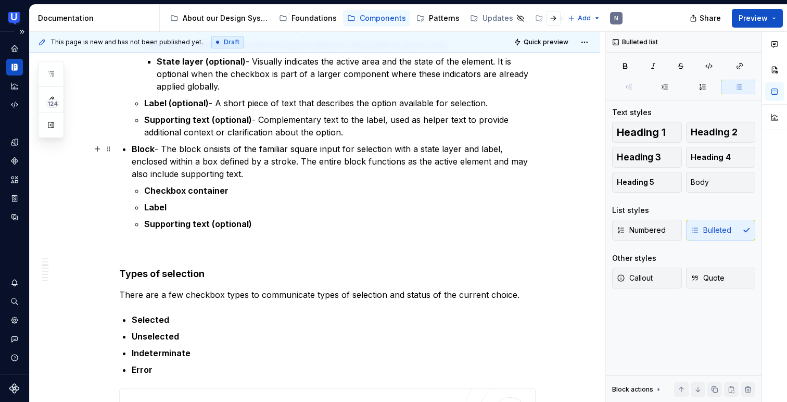
click at [208, 147] on p "Block - The block onsists of the familiar square input for selection with a sta…" at bounding box center [334, 161] width 404 height 37
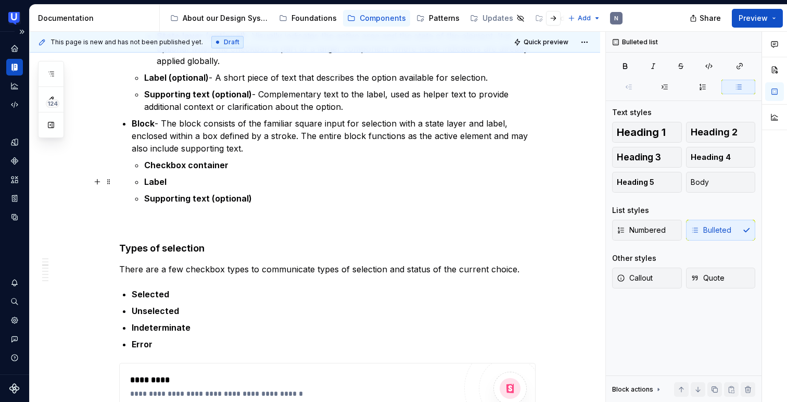
scroll to position [531, 0]
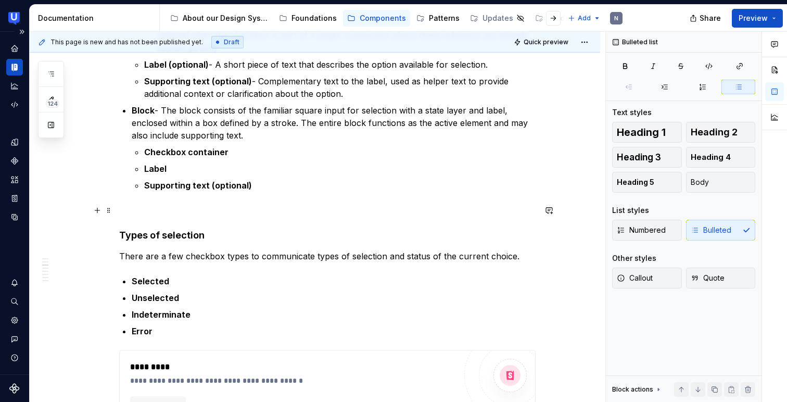
click at [242, 208] on p at bounding box center [327, 210] width 416 height 12
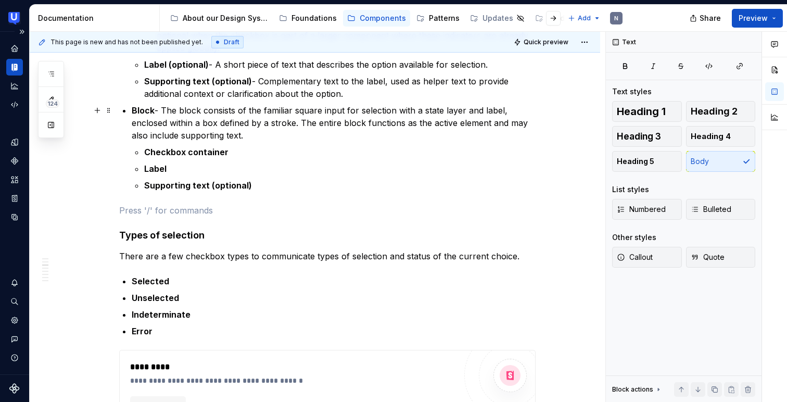
click at [511, 121] on p "Block - The block consists of the familiar square input for selection with a st…" at bounding box center [334, 122] width 404 height 37
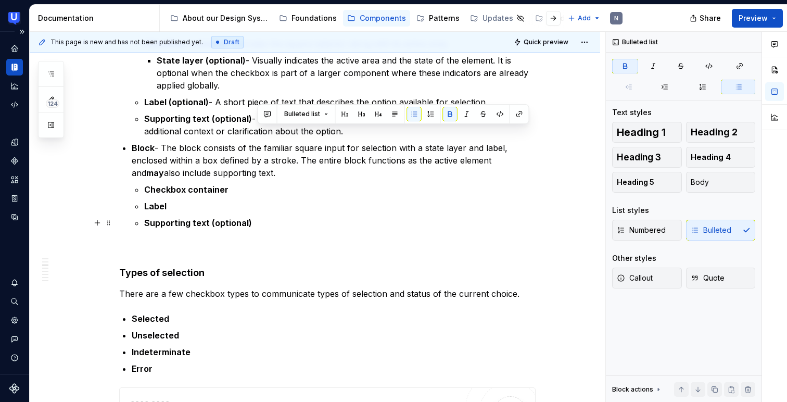
scroll to position [479, 0]
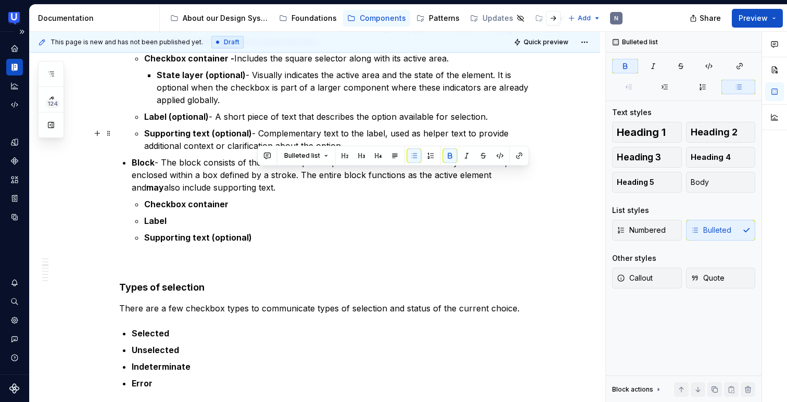
click at [510, 142] on p "Supporting text (optional) - Complementary text to the label, used as helper te…" at bounding box center [339, 139] width 391 height 25
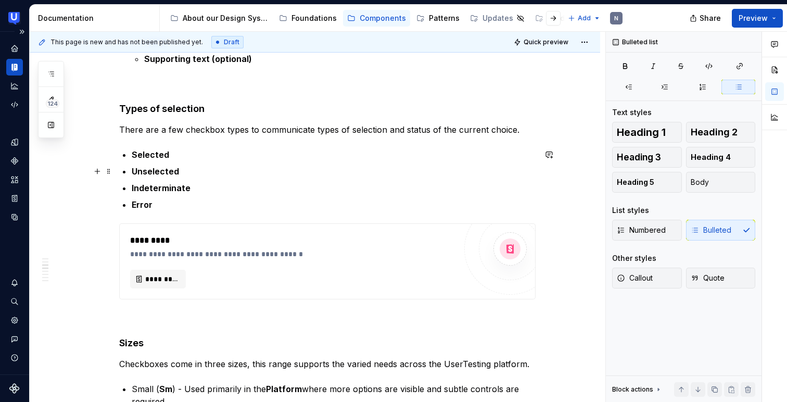
scroll to position [661, 0]
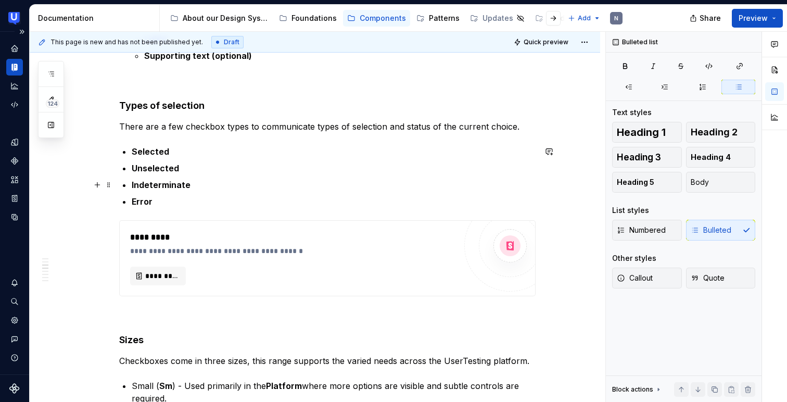
click at [232, 182] on p "Indeterminate" at bounding box center [334, 184] width 404 height 12
click at [227, 146] on p "Selected" at bounding box center [334, 151] width 404 height 12
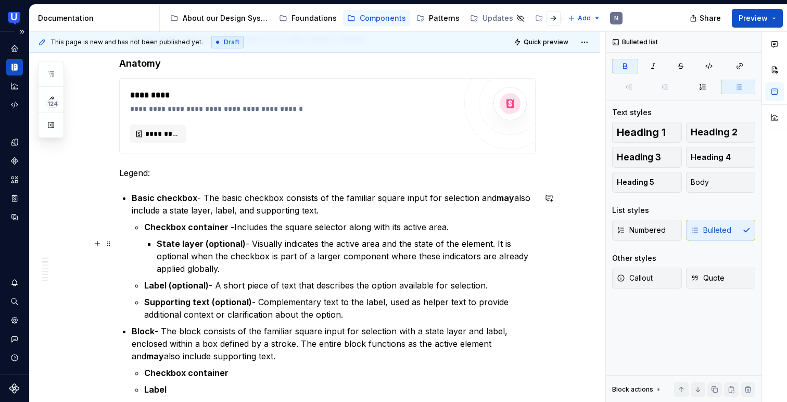
scroll to position [0, 0]
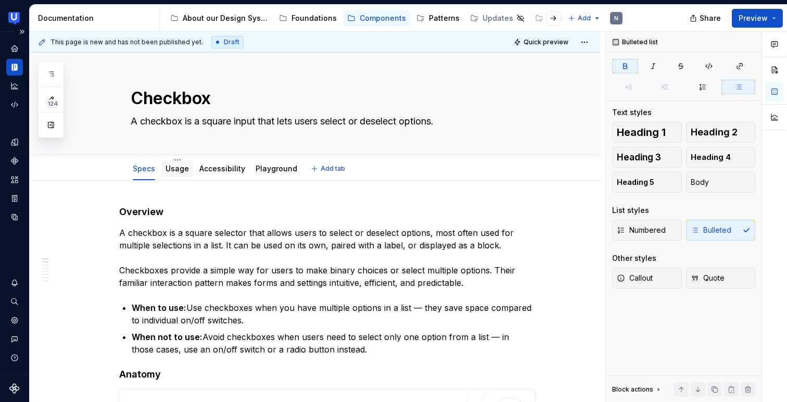
click at [178, 165] on link "Usage" at bounding box center [176, 168] width 23 height 9
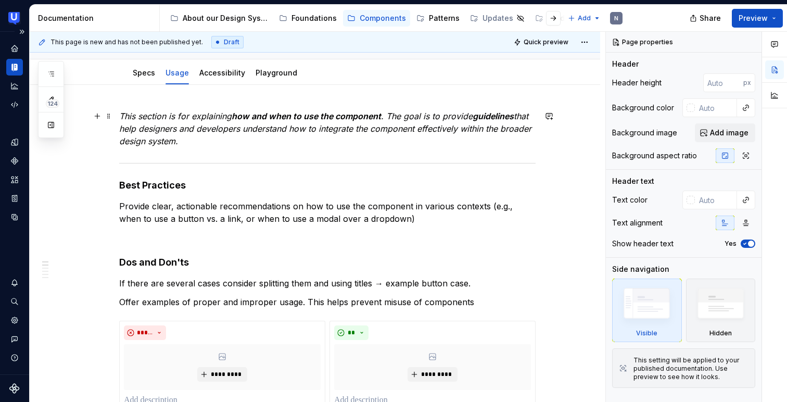
scroll to position [88, 0]
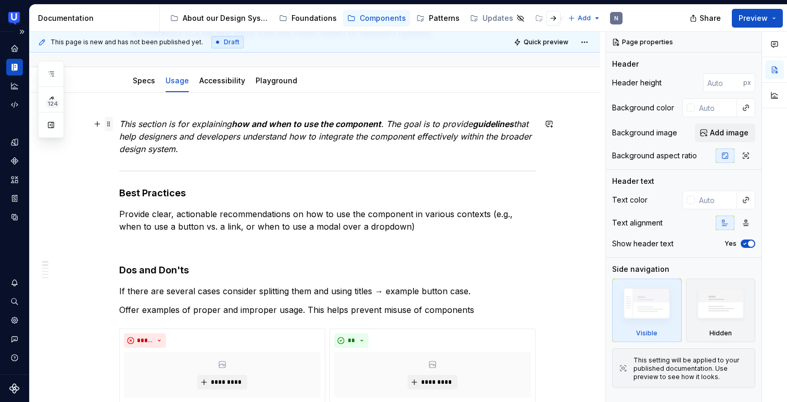
click at [110, 122] on span at bounding box center [109, 124] width 8 height 15
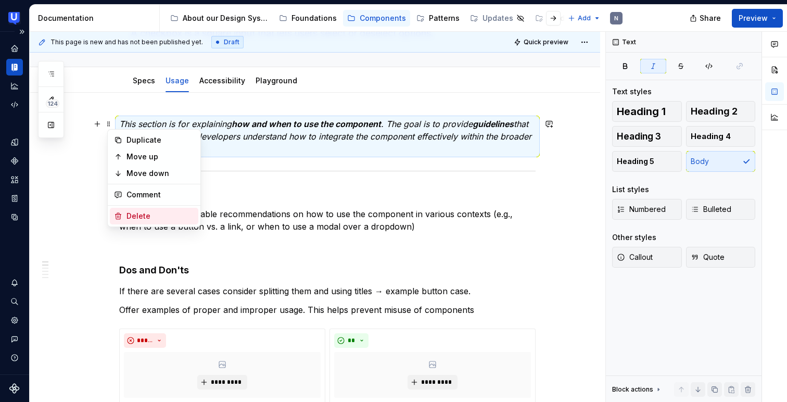
click at [140, 211] on div "Delete" at bounding box center [160, 216] width 68 height 10
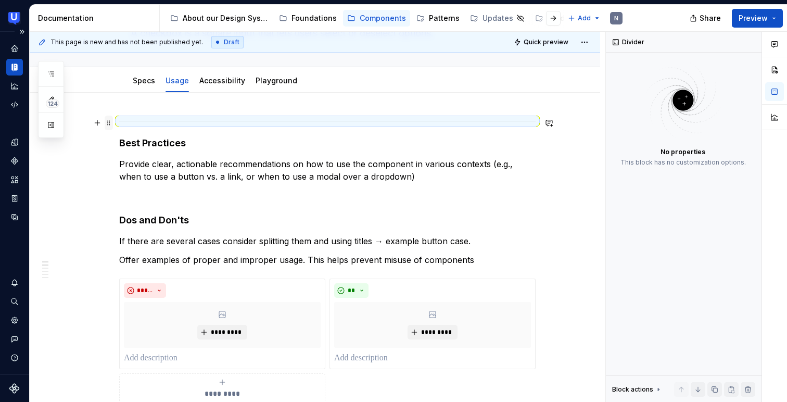
click at [113, 124] on span at bounding box center [109, 123] width 8 height 15
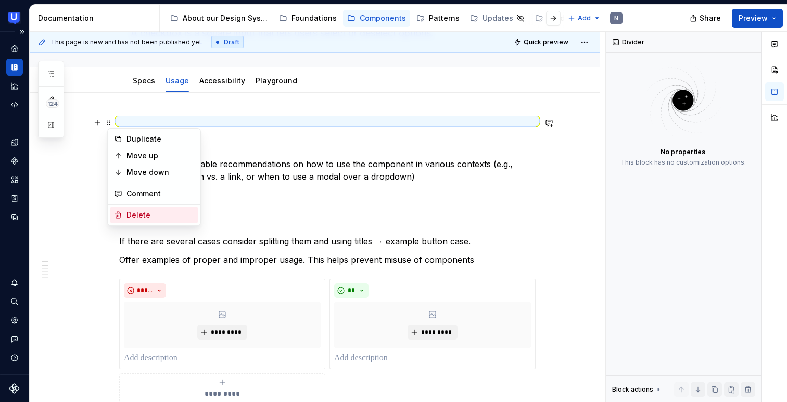
click at [123, 209] on div "Delete" at bounding box center [154, 215] width 88 height 17
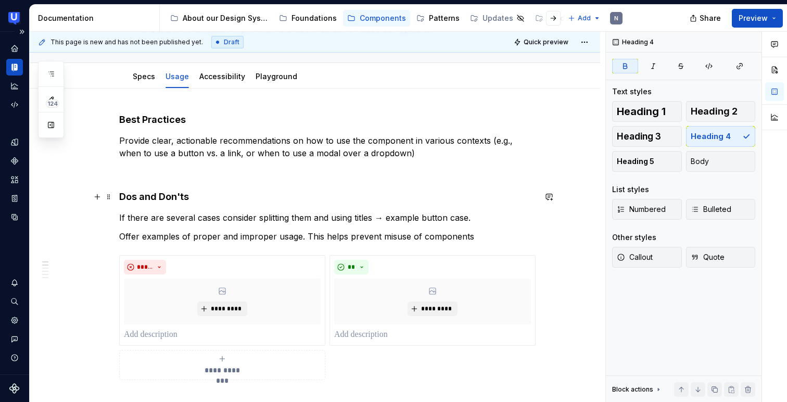
scroll to position [108, 0]
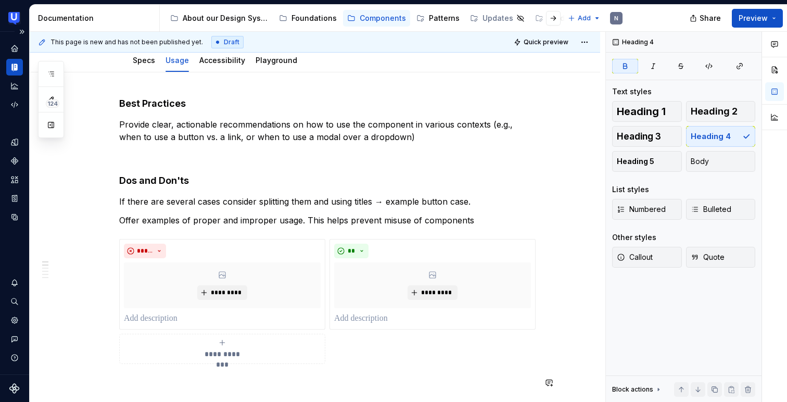
type textarea "*"
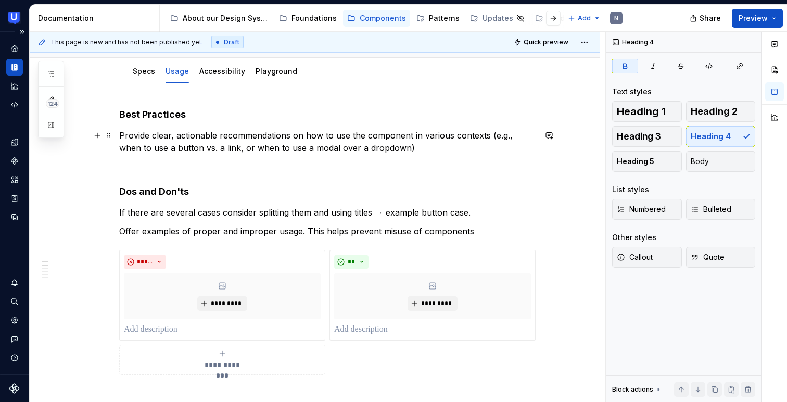
click at [208, 139] on p "Provide clear, actionable recommendations on how to use the component in variou…" at bounding box center [327, 141] width 416 height 25
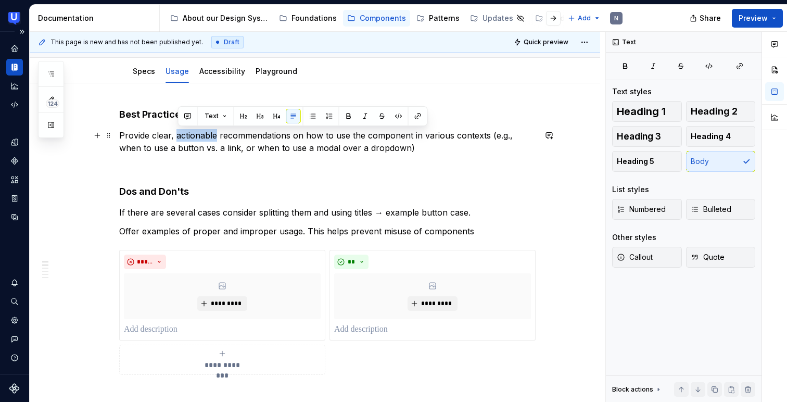
click at [208, 139] on p "Provide clear, actionable recommendations on how to use the component in variou…" at bounding box center [327, 141] width 416 height 25
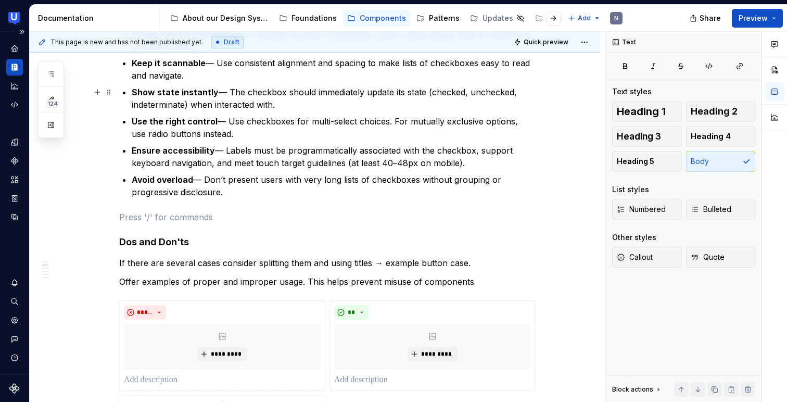
scroll to position [271, 0]
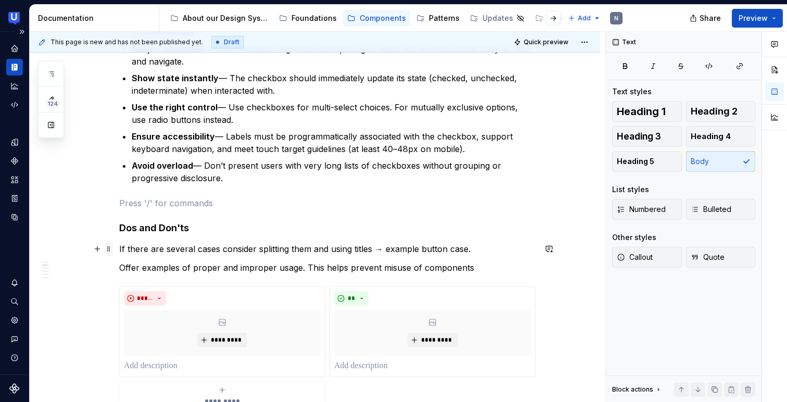
click at [112, 249] on span at bounding box center [109, 248] width 8 height 15
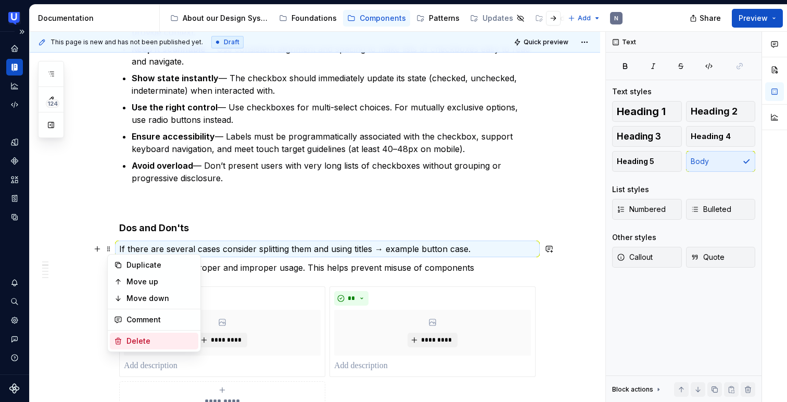
click at [130, 334] on div "Delete" at bounding box center [154, 341] width 88 height 17
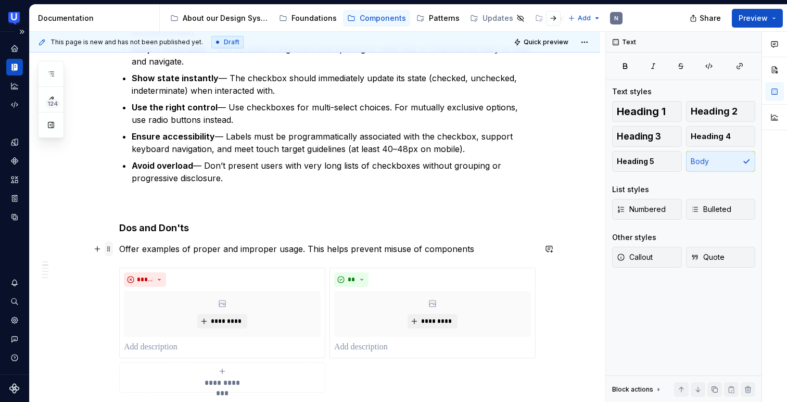
click at [111, 248] on span at bounding box center [109, 248] width 8 height 15
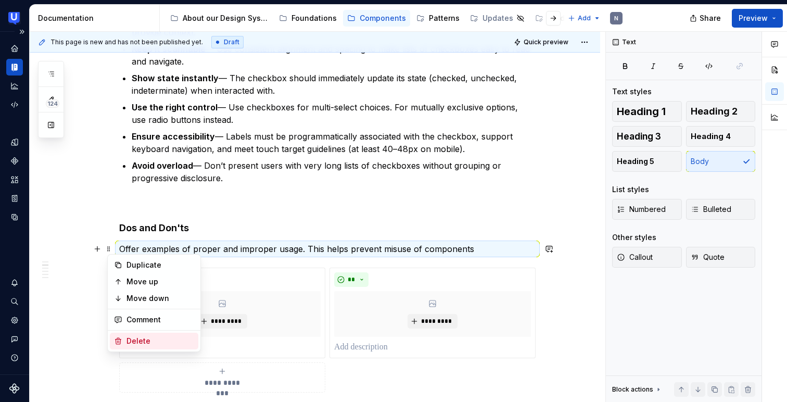
click at [131, 337] on div "Delete" at bounding box center [160, 341] width 68 height 10
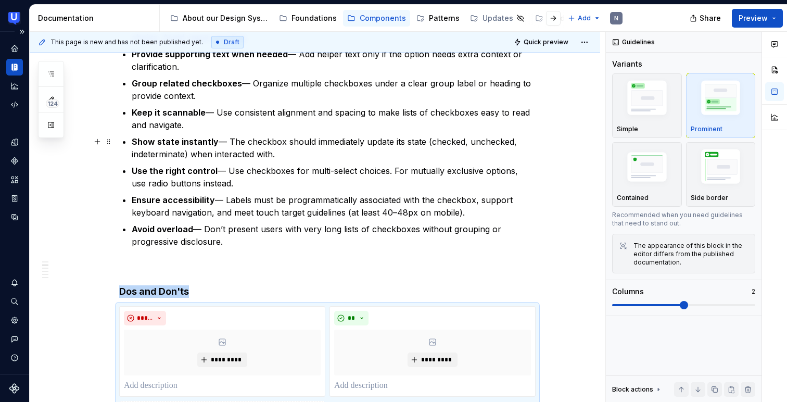
scroll to position [214, 0]
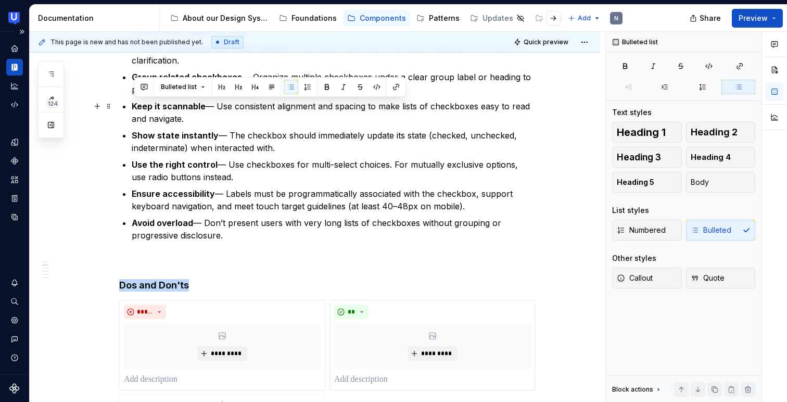
drag, startPoint x: 190, startPoint y: 120, endPoint x: 125, endPoint y: 103, distance: 67.4
click at [125, 103] on div "**********" at bounding box center [327, 349] width 416 height 714
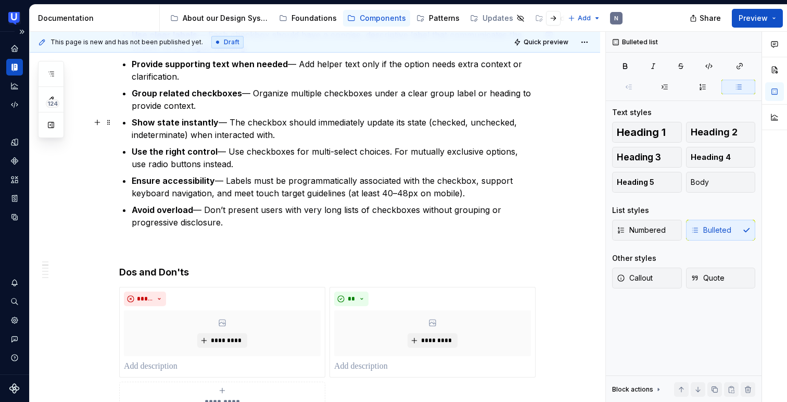
scroll to position [197, 0]
click at [283, 93] on p "Group related checkboxes — Organize multiple checkboxes under a clear group lab…" at bounding box center [334, 100] width 404 height 25
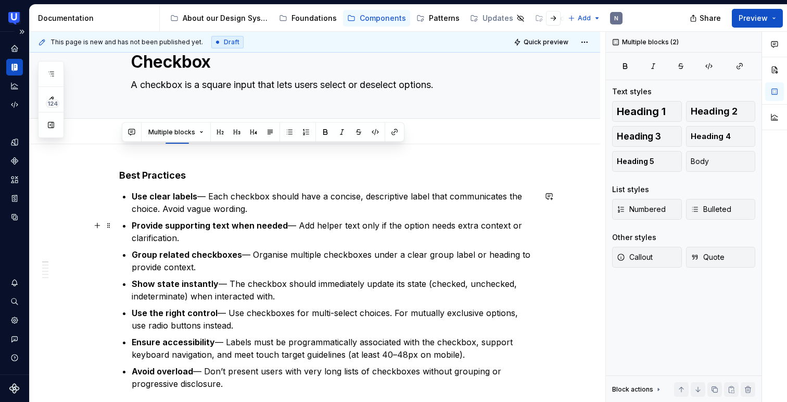
scroll to position [0, 0]
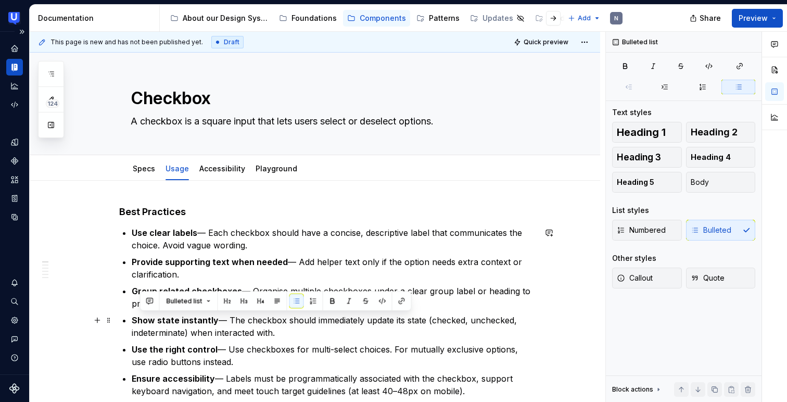
drag, startPoint x: 288, startPoint y: 111, endPoint x: 136, endPoint y: 314, distance: 253.9
click at [136, 314] on p "Show state instantly — The checkbox should immediately update its state (checke…" at bounding box center [334, 326] width 404 height 25
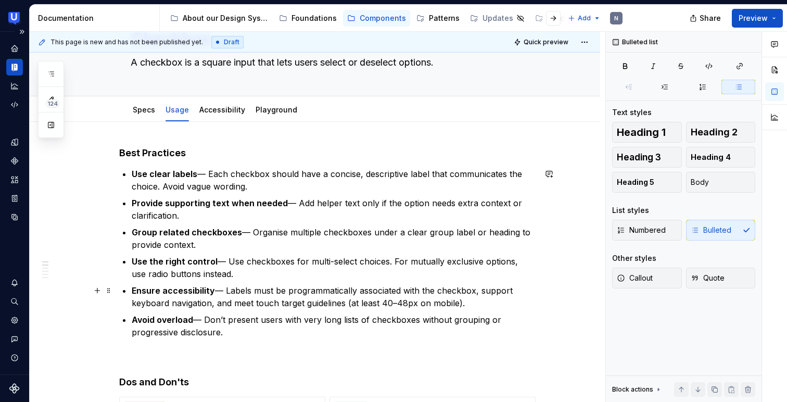
scroll to position [69, 0]
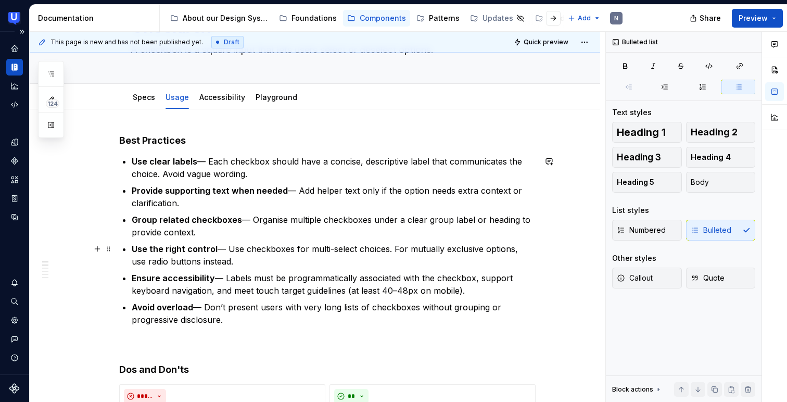
click at [326, 283] on p "Ensure accessibility — Labels must be programmatically associated with the chec…" at bounding box center [334, 284] width 404 height 25
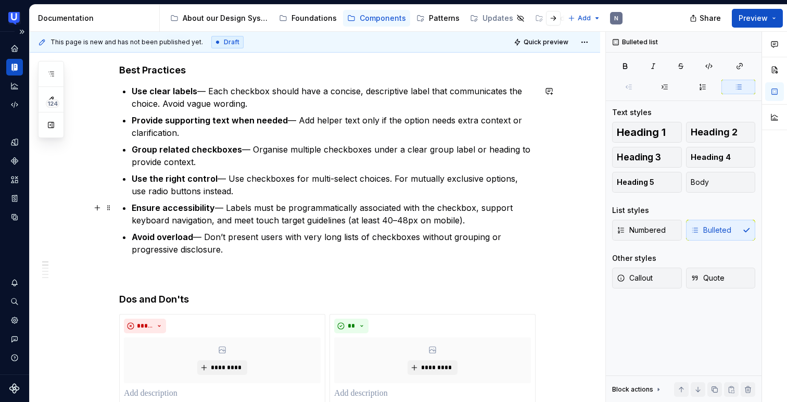
scroll to position [148, 0]
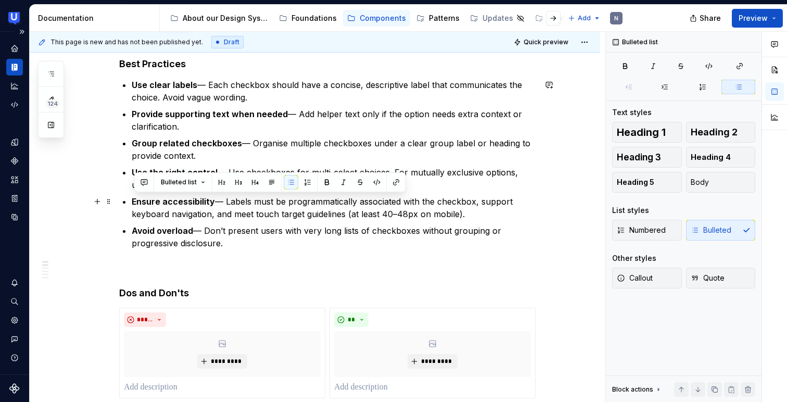
drag, startPoint x: 479, startPoint y: 213, endPoint x: 135, endPoint y: 198, distance: 344.3
click at [135, 198] on p "Ensure accessibility — Labels must be programmatically associated with the chec…" at bounding box center [334, 207] width 404 height 25
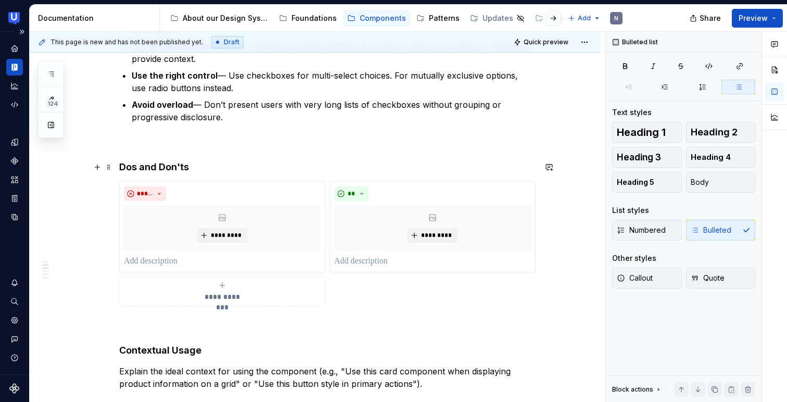
scroll to position [258, 0]
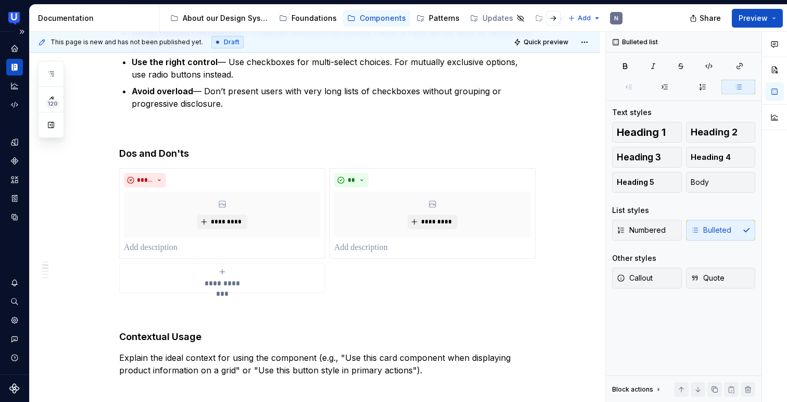
type textarea "*"
